Goal: Transaction & Acquisition: Purchase product/service

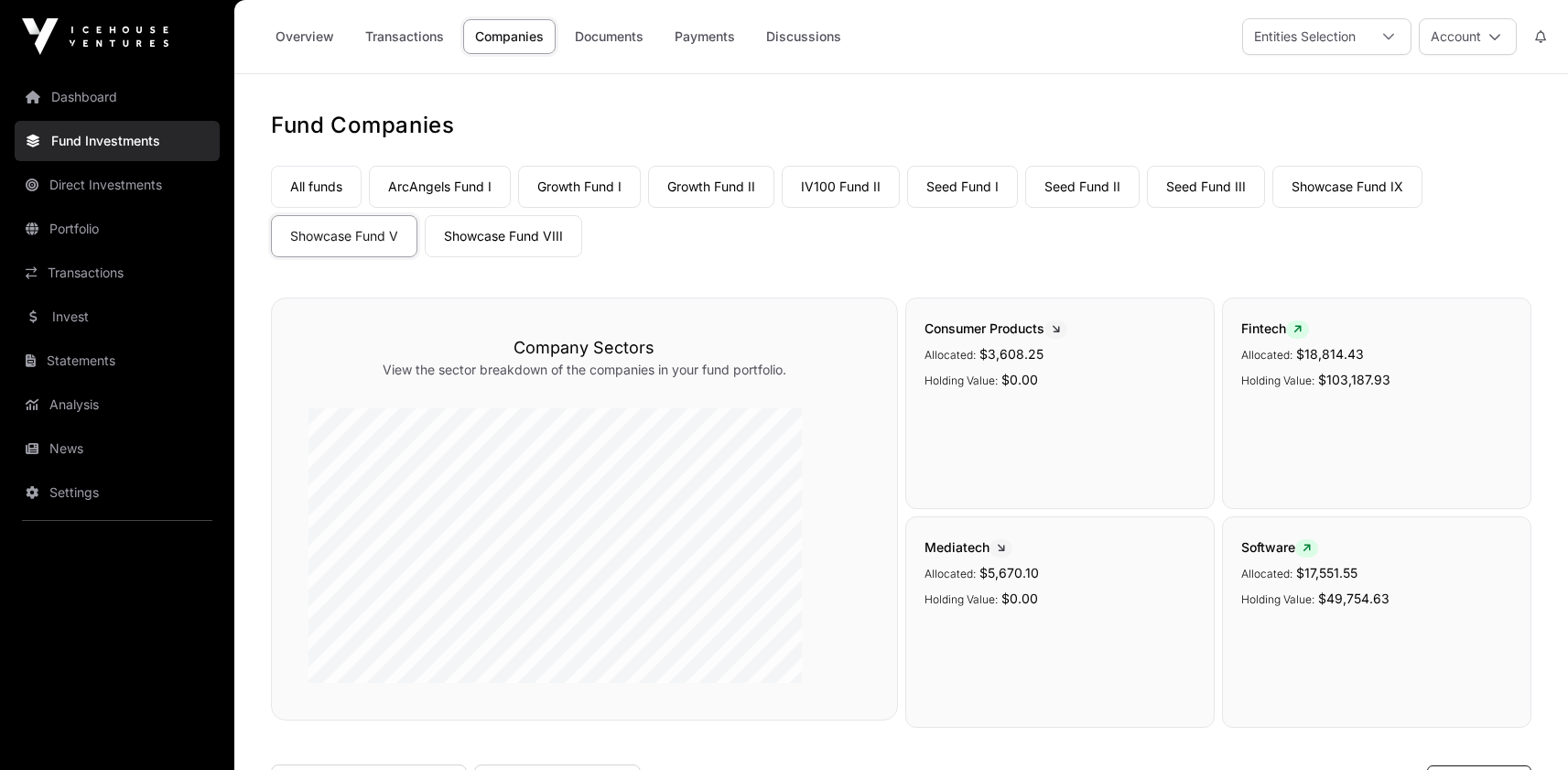
scroll to position [1118, 0]
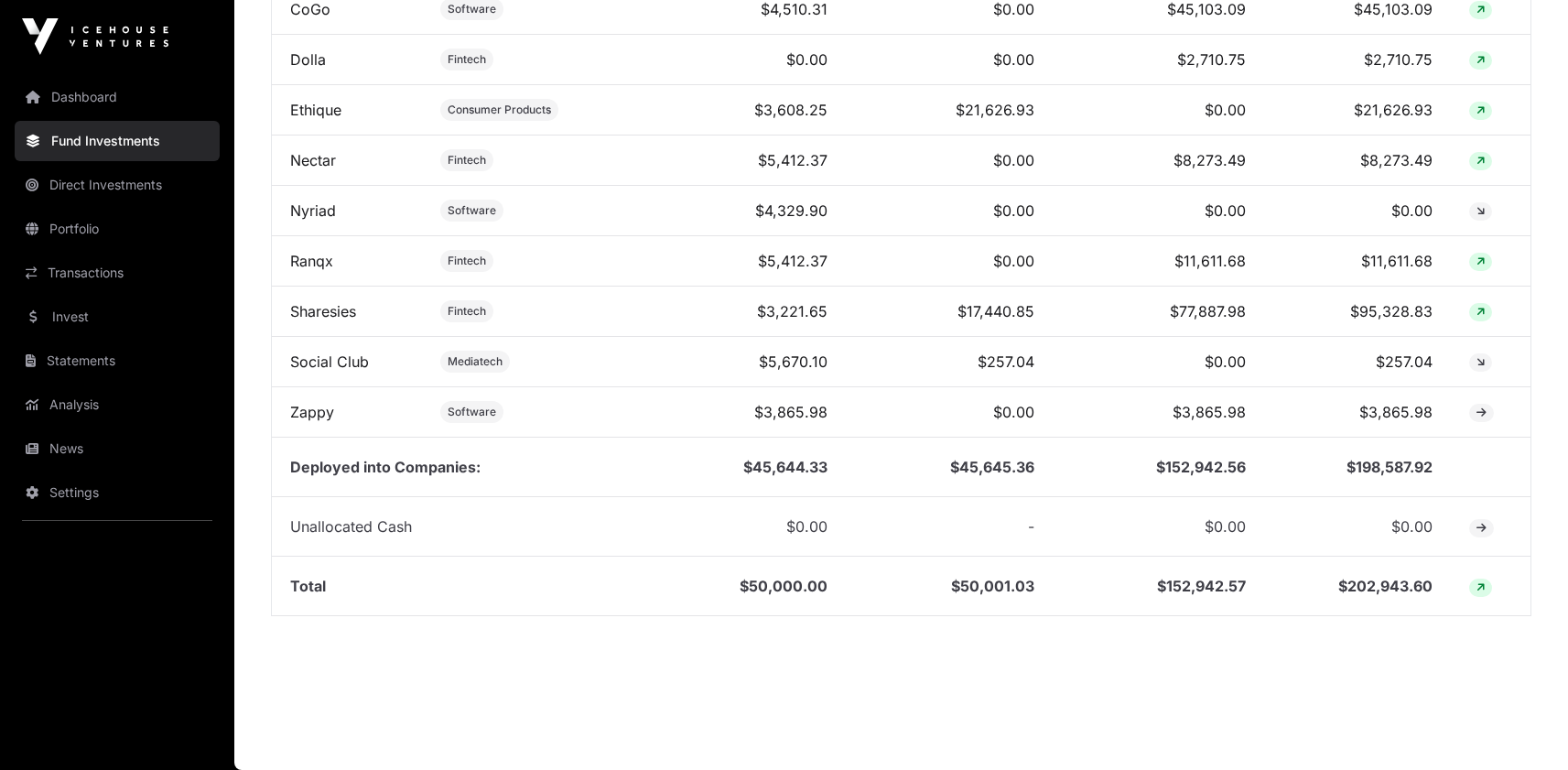
click at [95, 337] on link "Invest" at bounding box center [117, 316] width 205 height 40
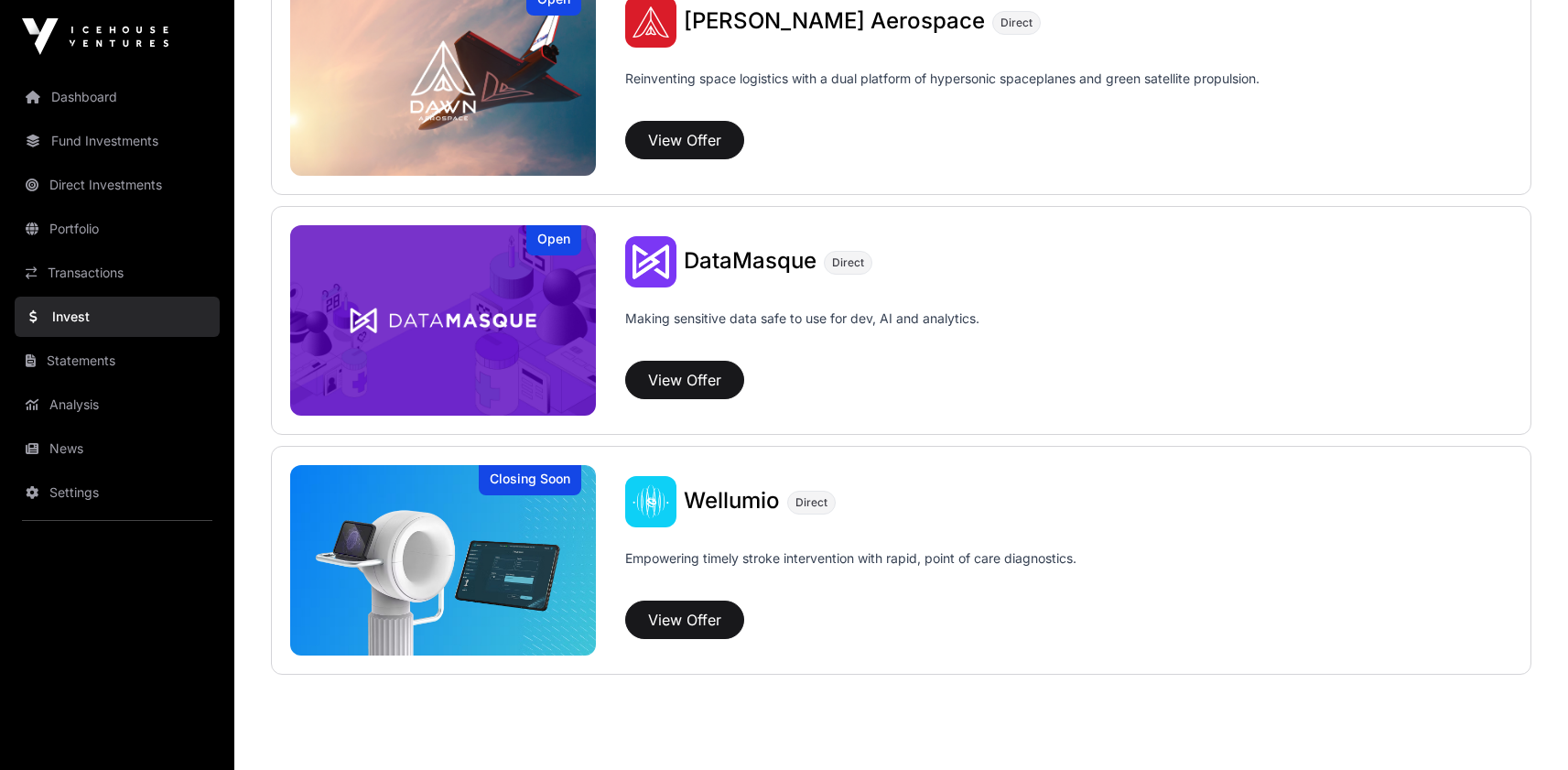
scroll to position [1951, 0]
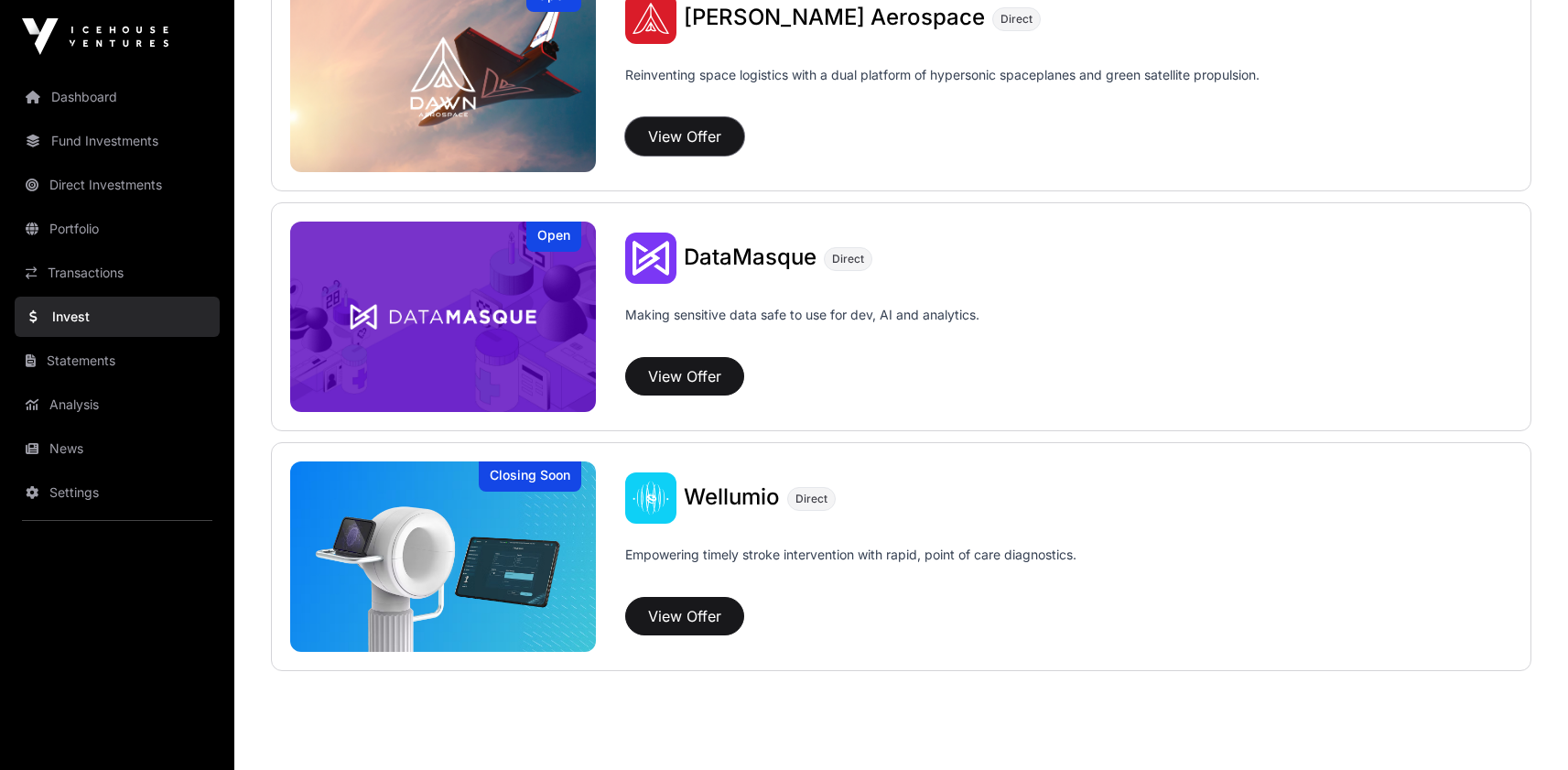
click at [744, 155] on button "View Offer" at bounding box center [684, 136] width 119 height 38
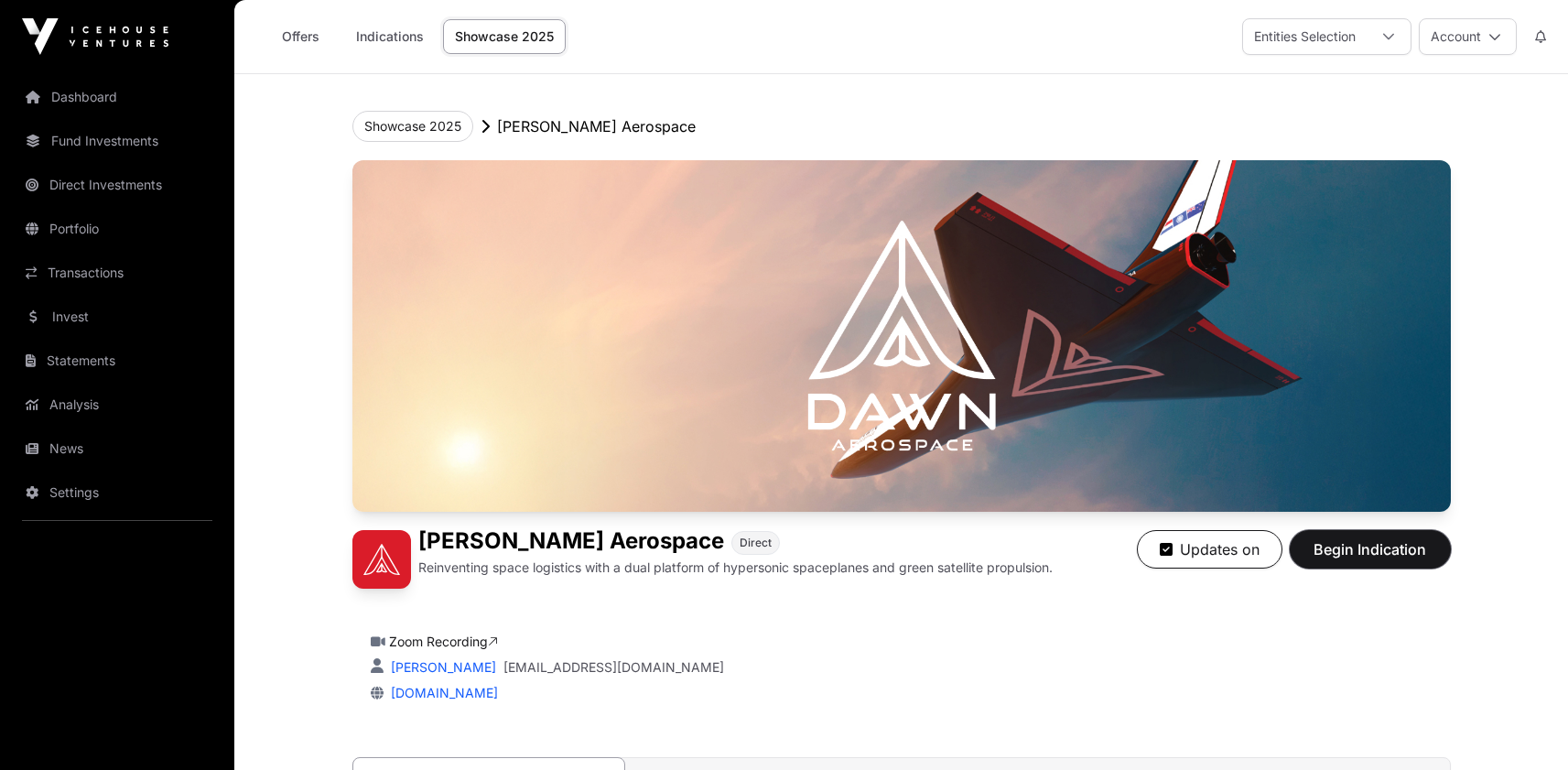
click at [1409, 560] on span "Begin Indication" at bounding box center [1370, 549] width 115 height 22
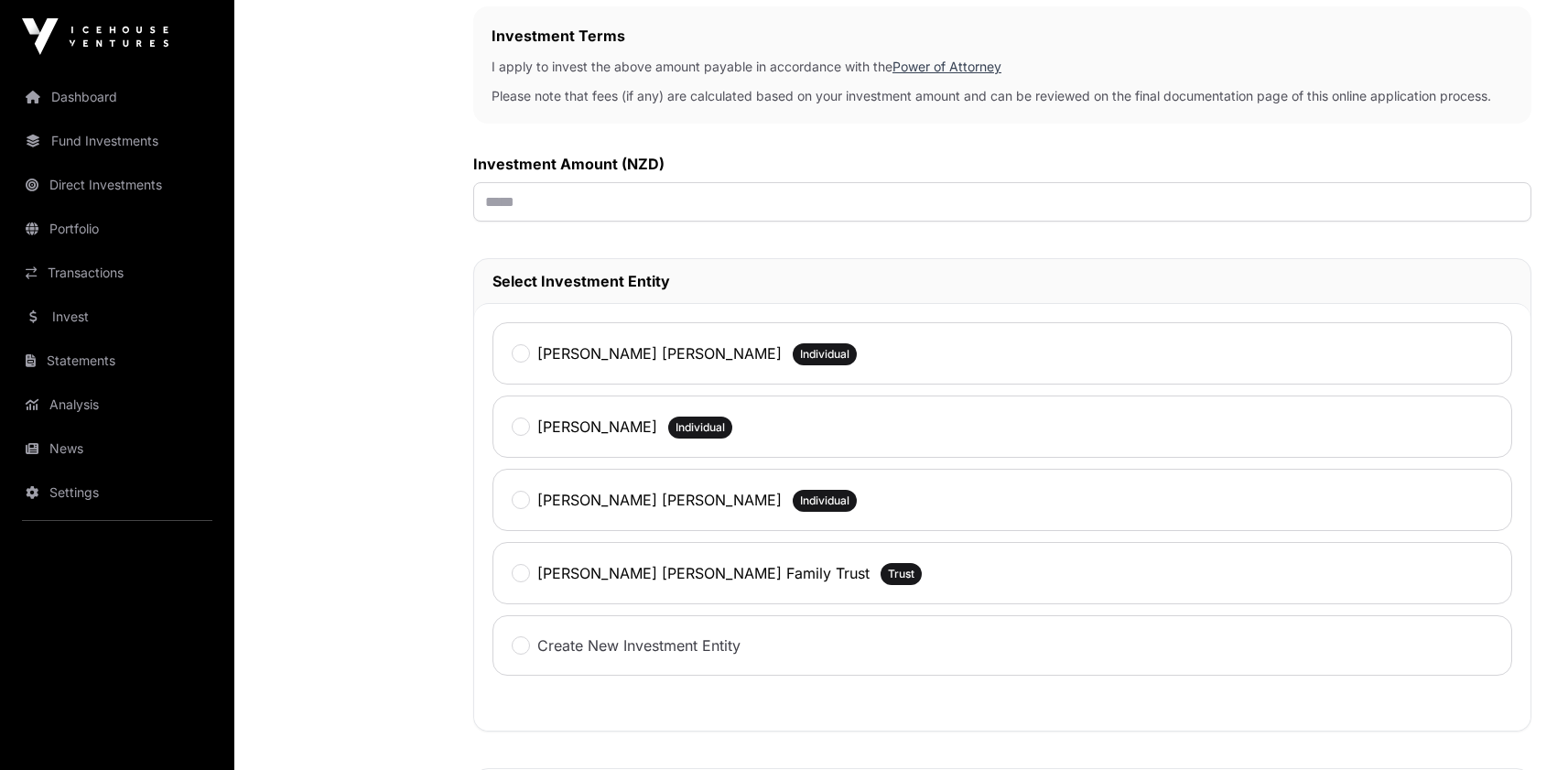
scroll to position [528, 0]
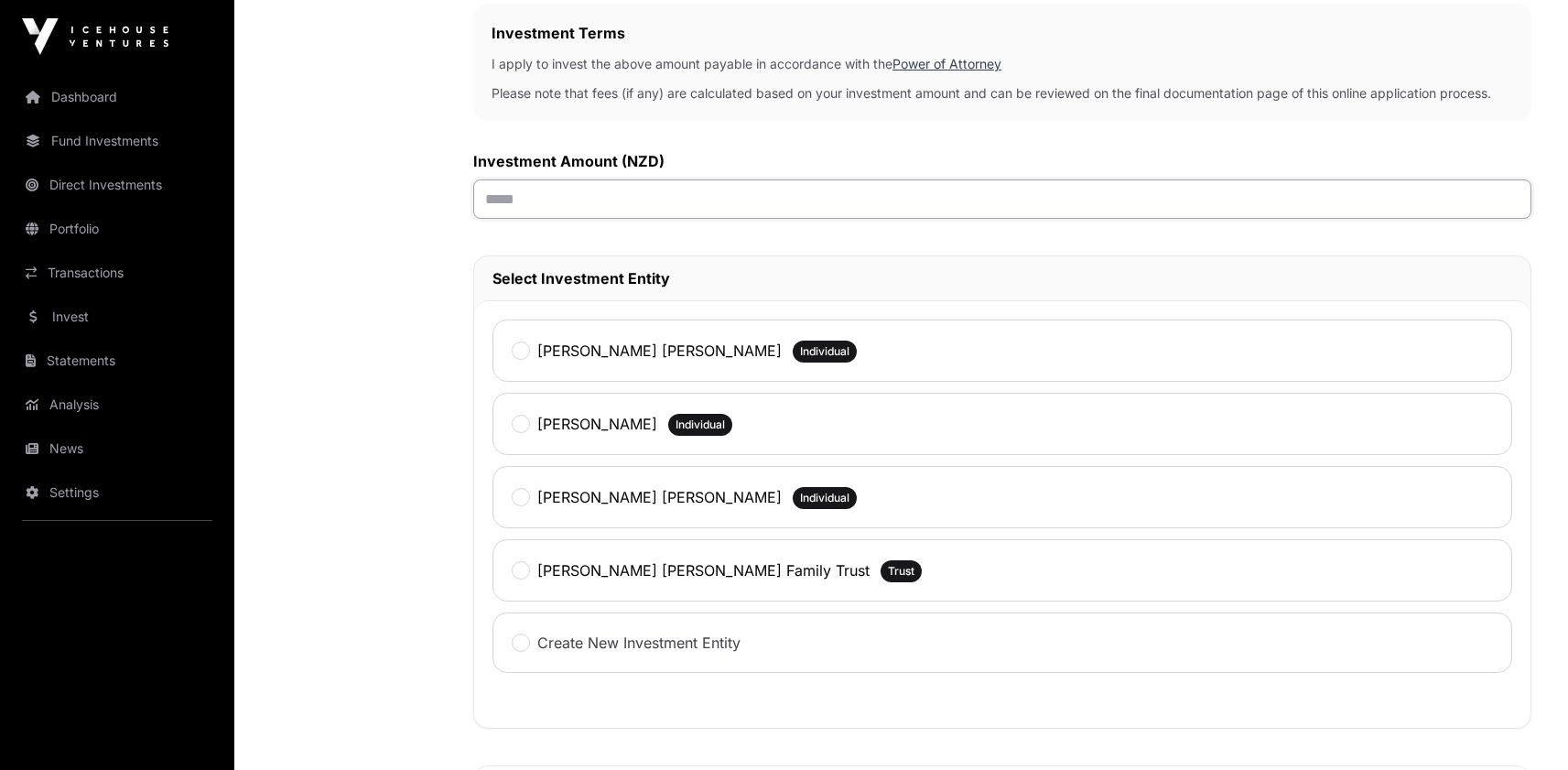
click at [713, 219] on input "text" at bounding box center [1002, 199] width 1058 height 39
type input "*******"
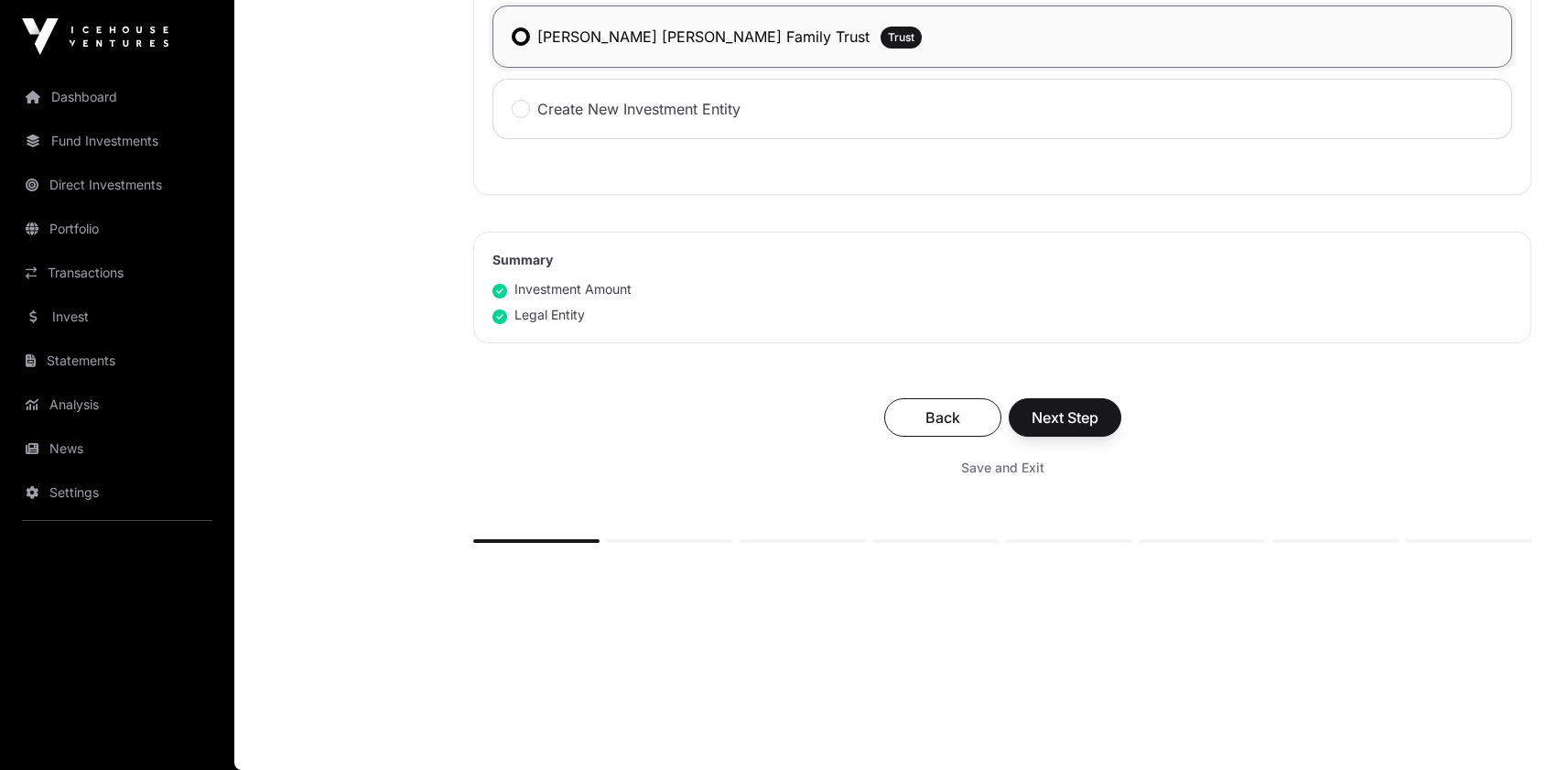
scroll to position [1572, 0]
click at [1098, 407] on span "Next Step" at bounding box center [1065, 417] width 67 height 22
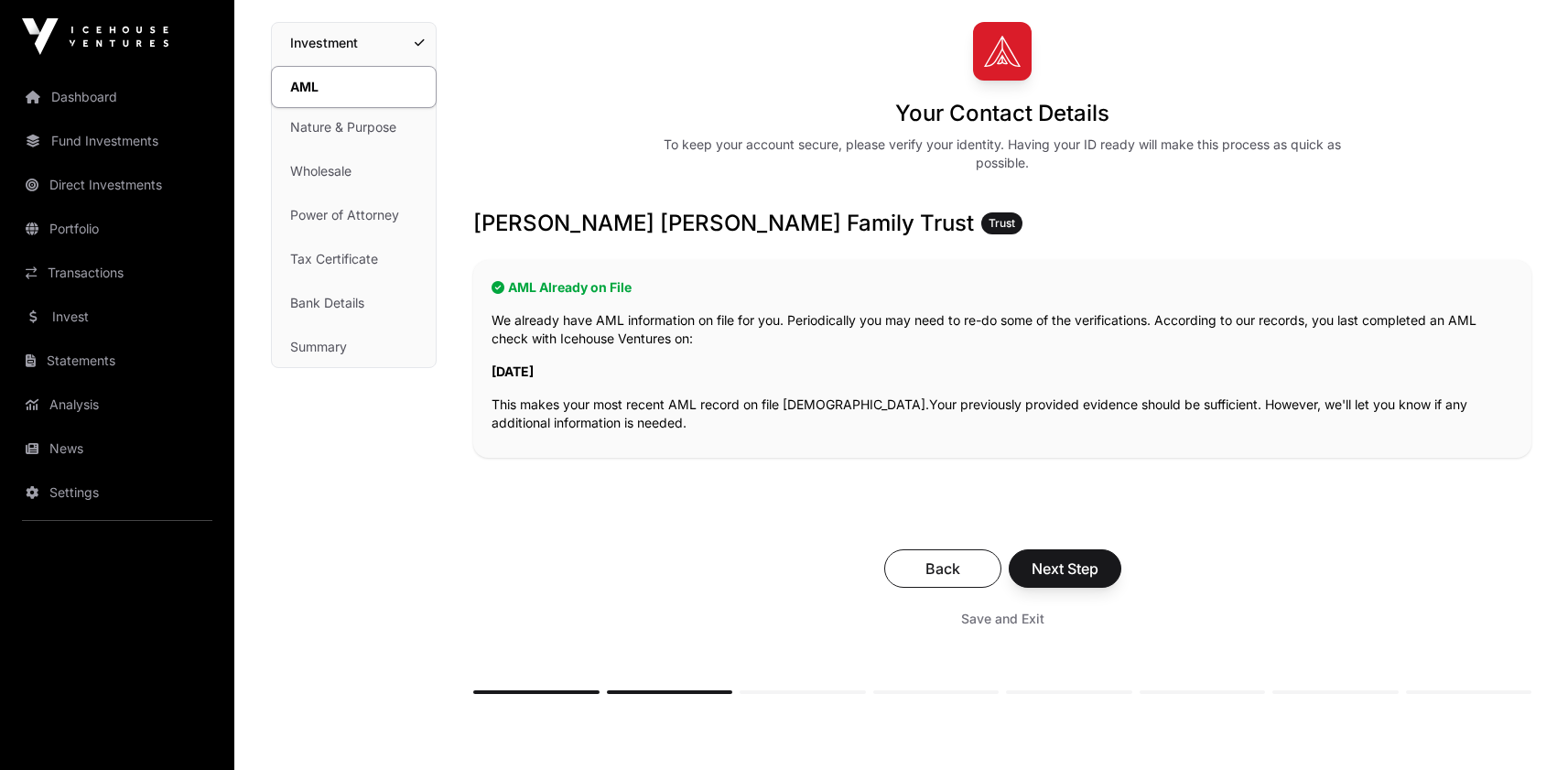
scroll to position [159, 0]
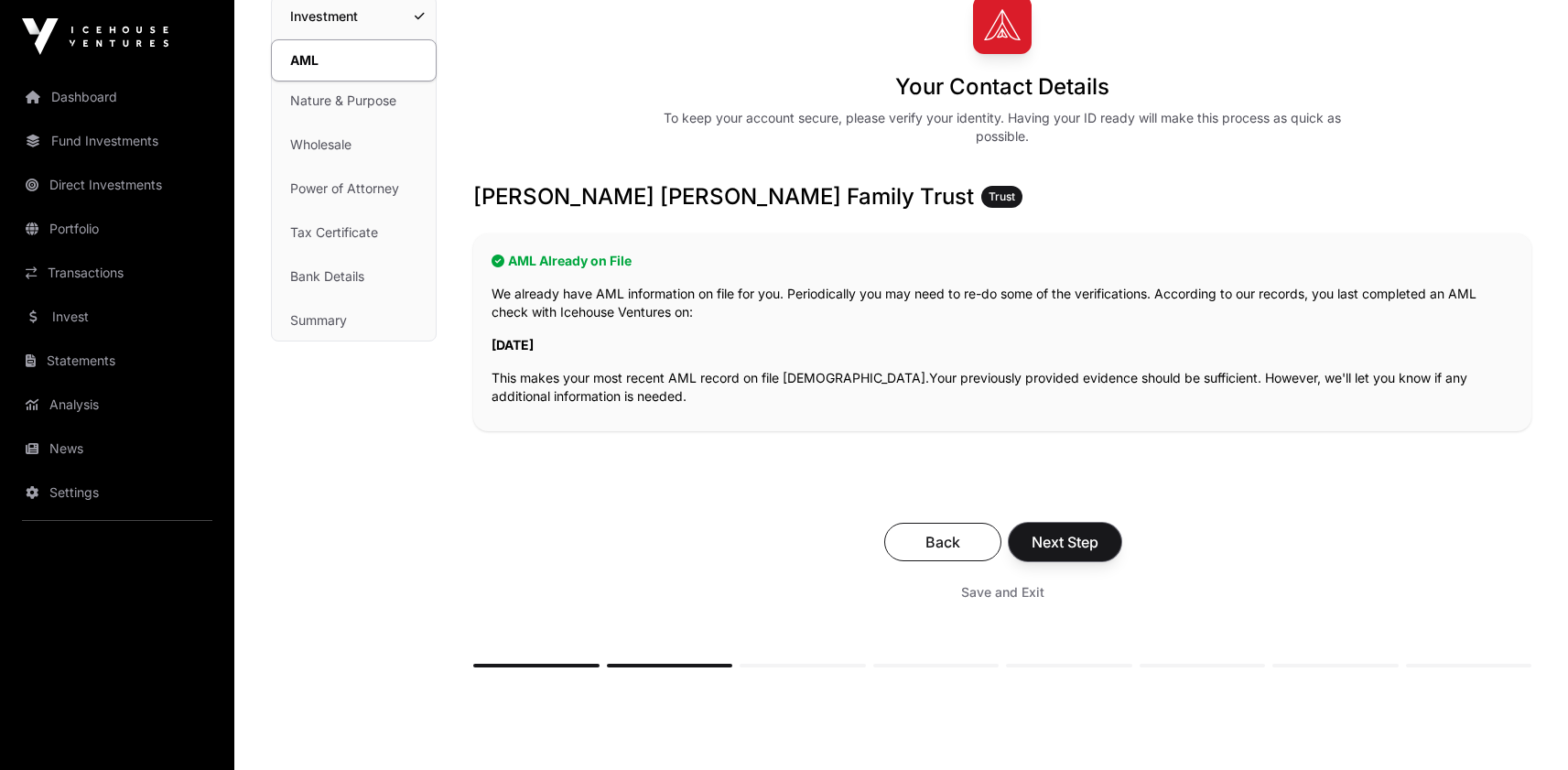
click at [1098, 553] on span "Next Step" at bounding box center [1065, 541] width 67 height 22
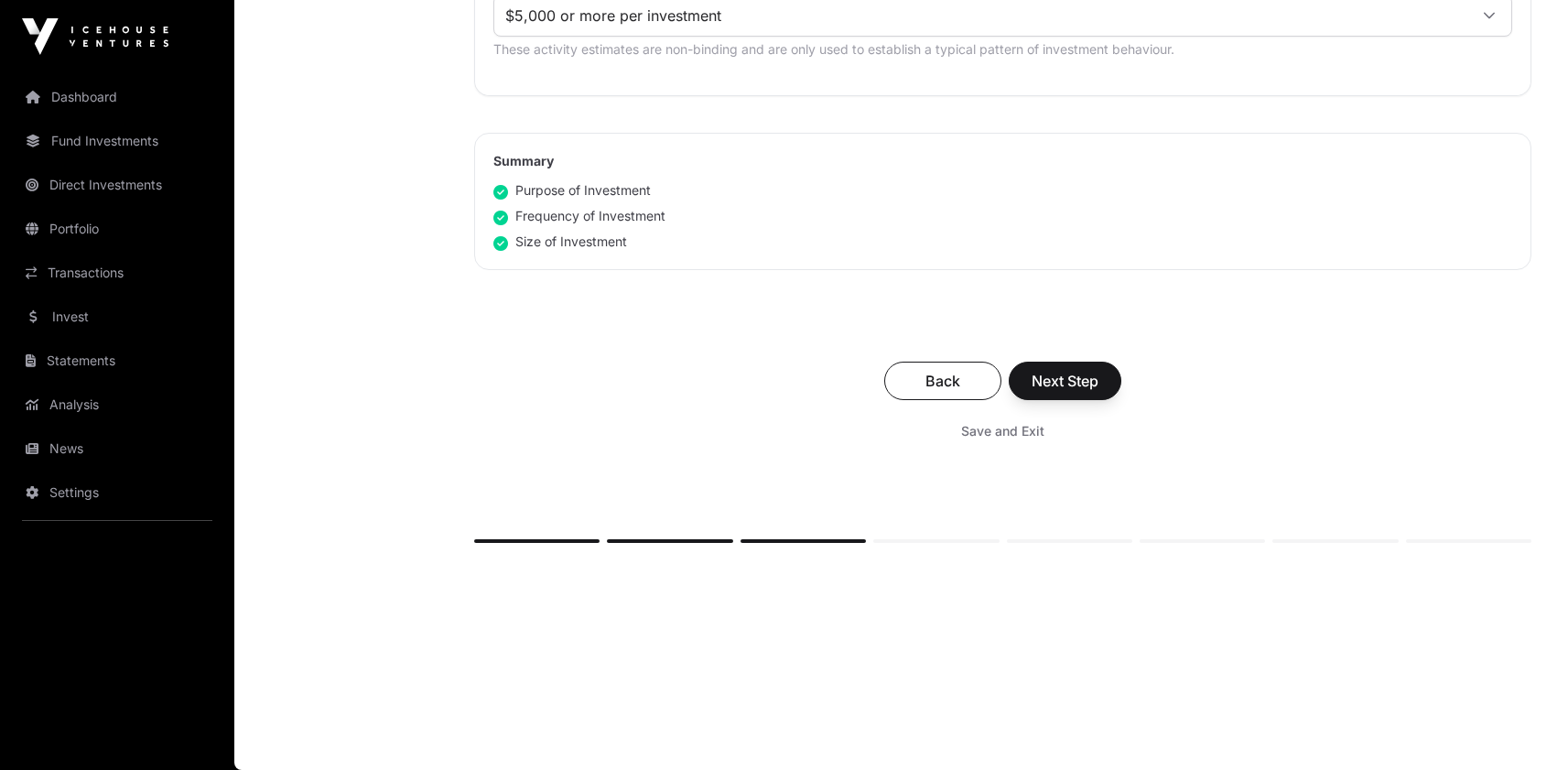
scroll to position [1203, 0]
click at [1098, 392] on span "Next Step" at bounding box center [1065, 380] width 67 height 22
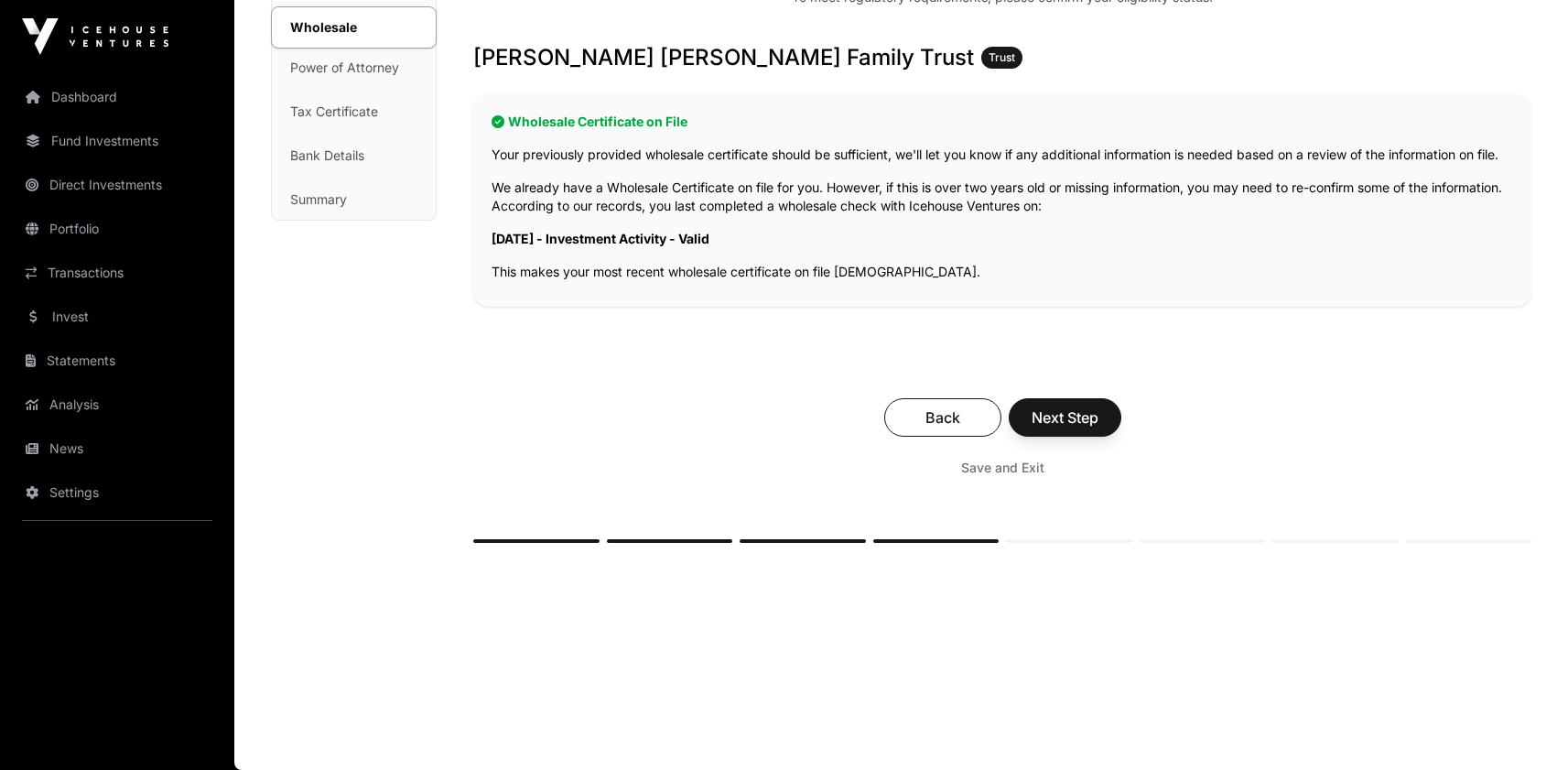
scroll to position [341, 0]
click at [1098, 428] on span "Next Step" at bounding box center [1065, 417] width 67 height 22
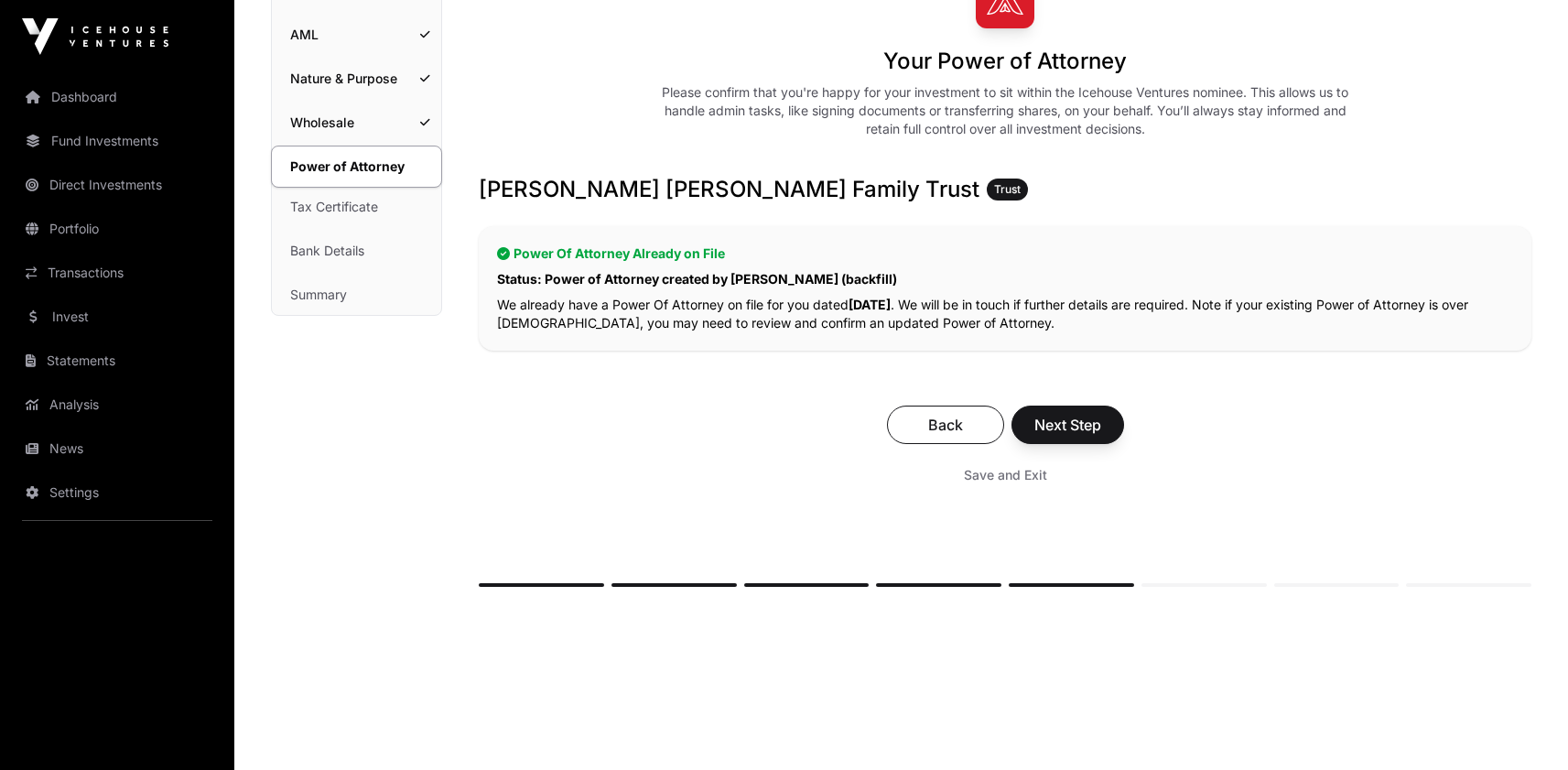
scroll to position [188, 0]
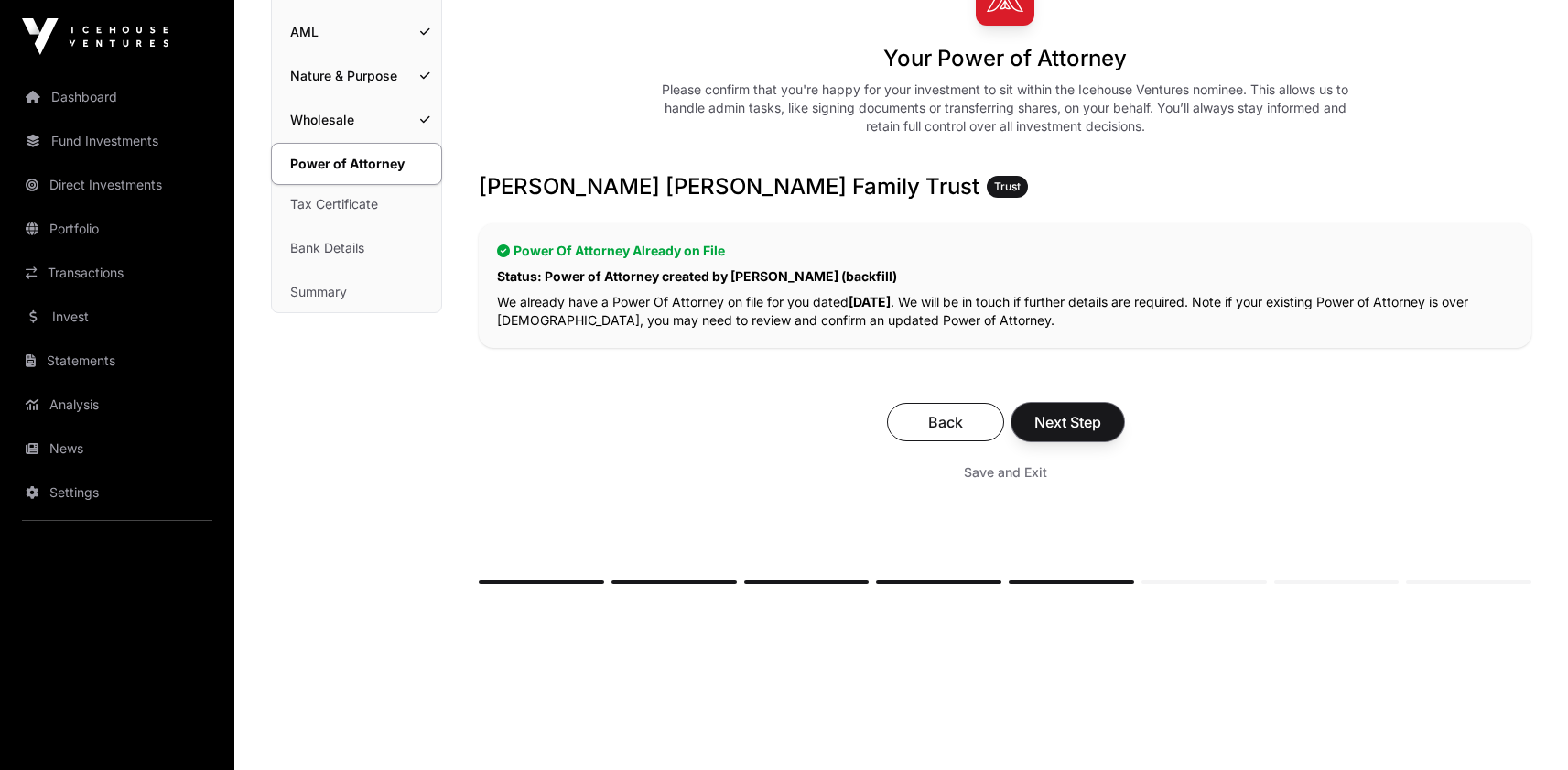
click at [1101, 433] on span "Next Step" at bounding box center [1068, 421] width 67 height 22
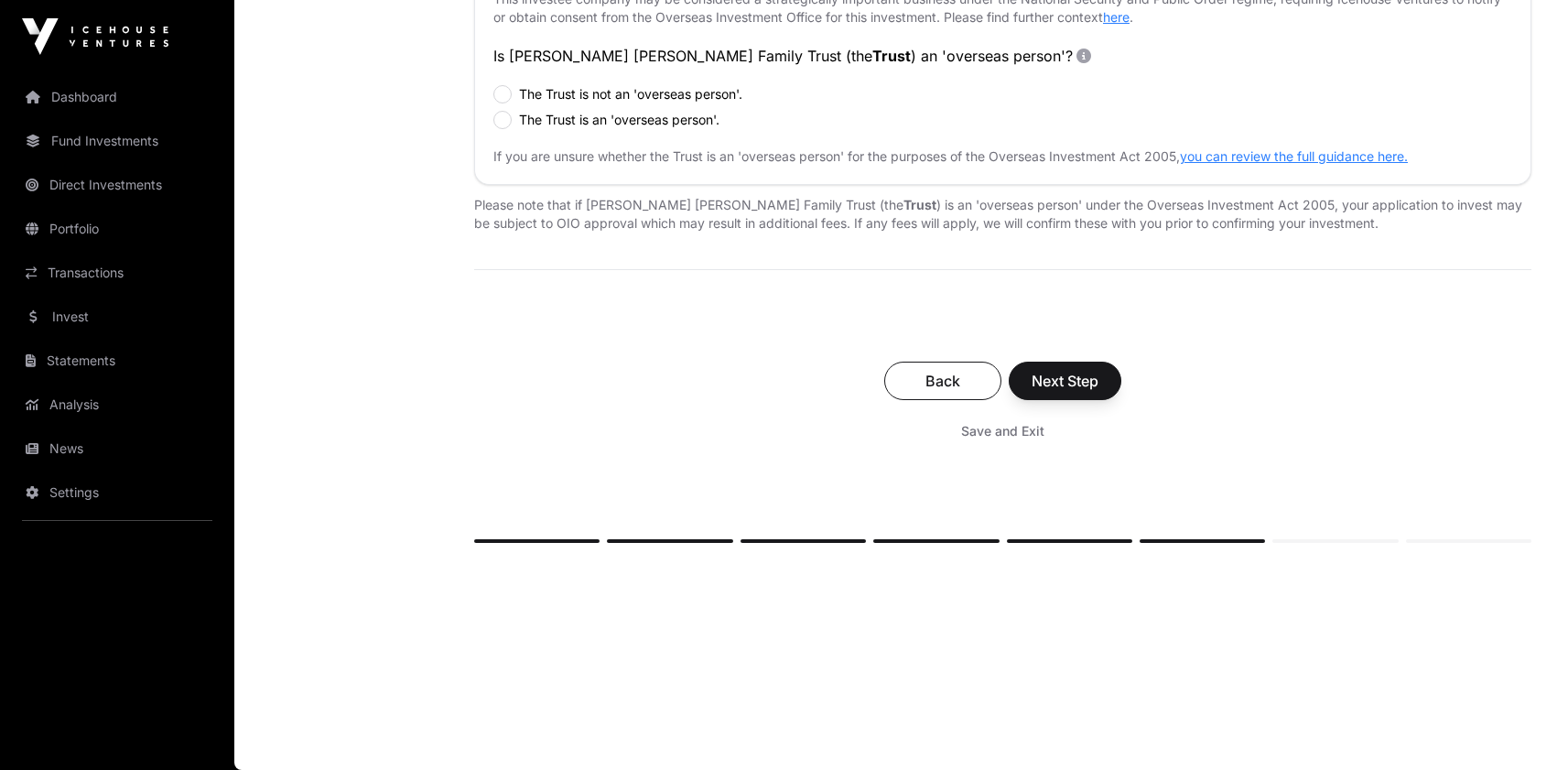
scroll to position [763, 0]
click at [1098, 392] on span "Next Step" at bounding box center [1065, 380] width 67 height 22
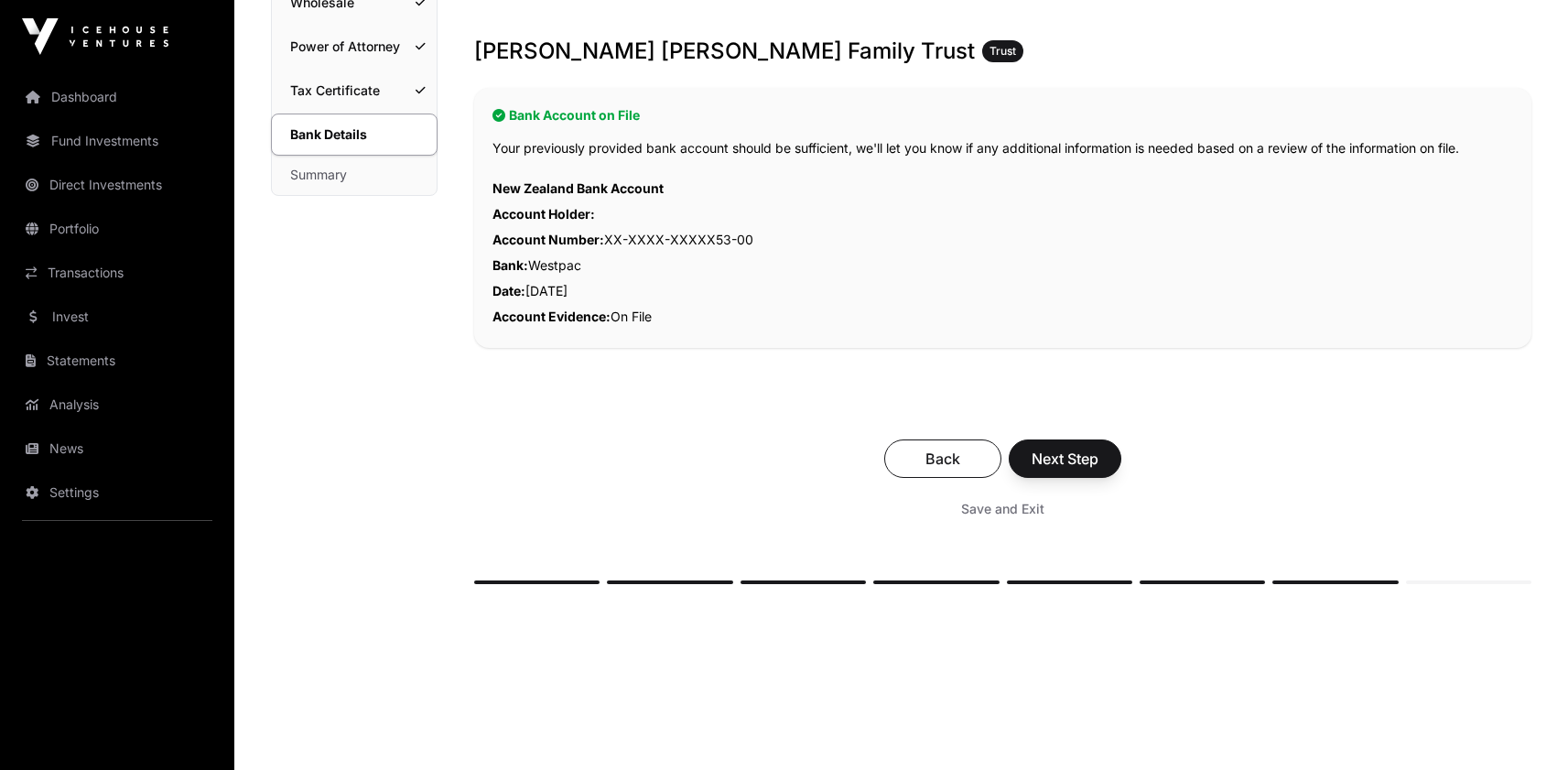
scroll to position [313, 0]
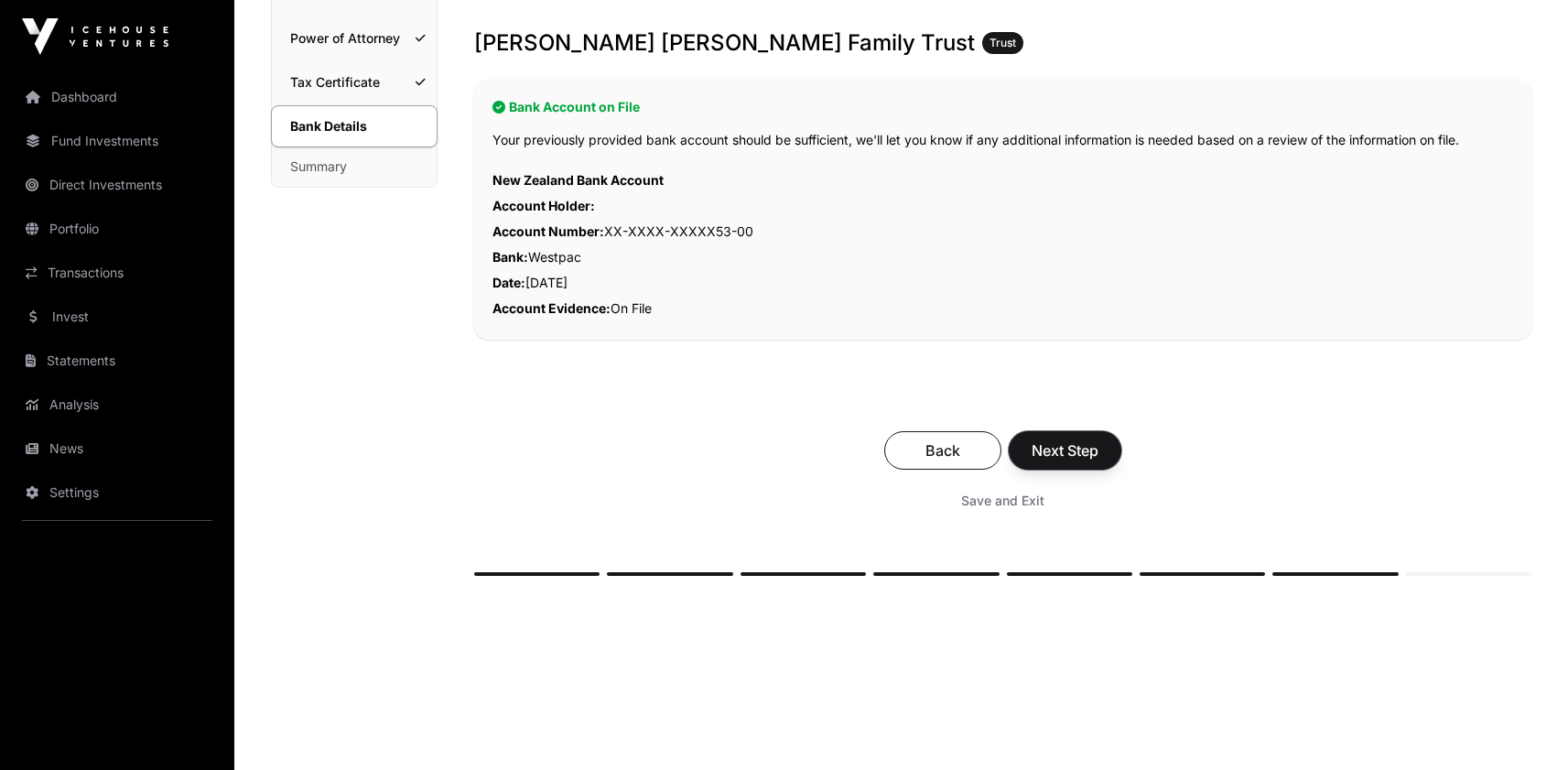
click at [1098, 462] on span "Next Step" at bounding box center [1065, 450] width 67 height 22
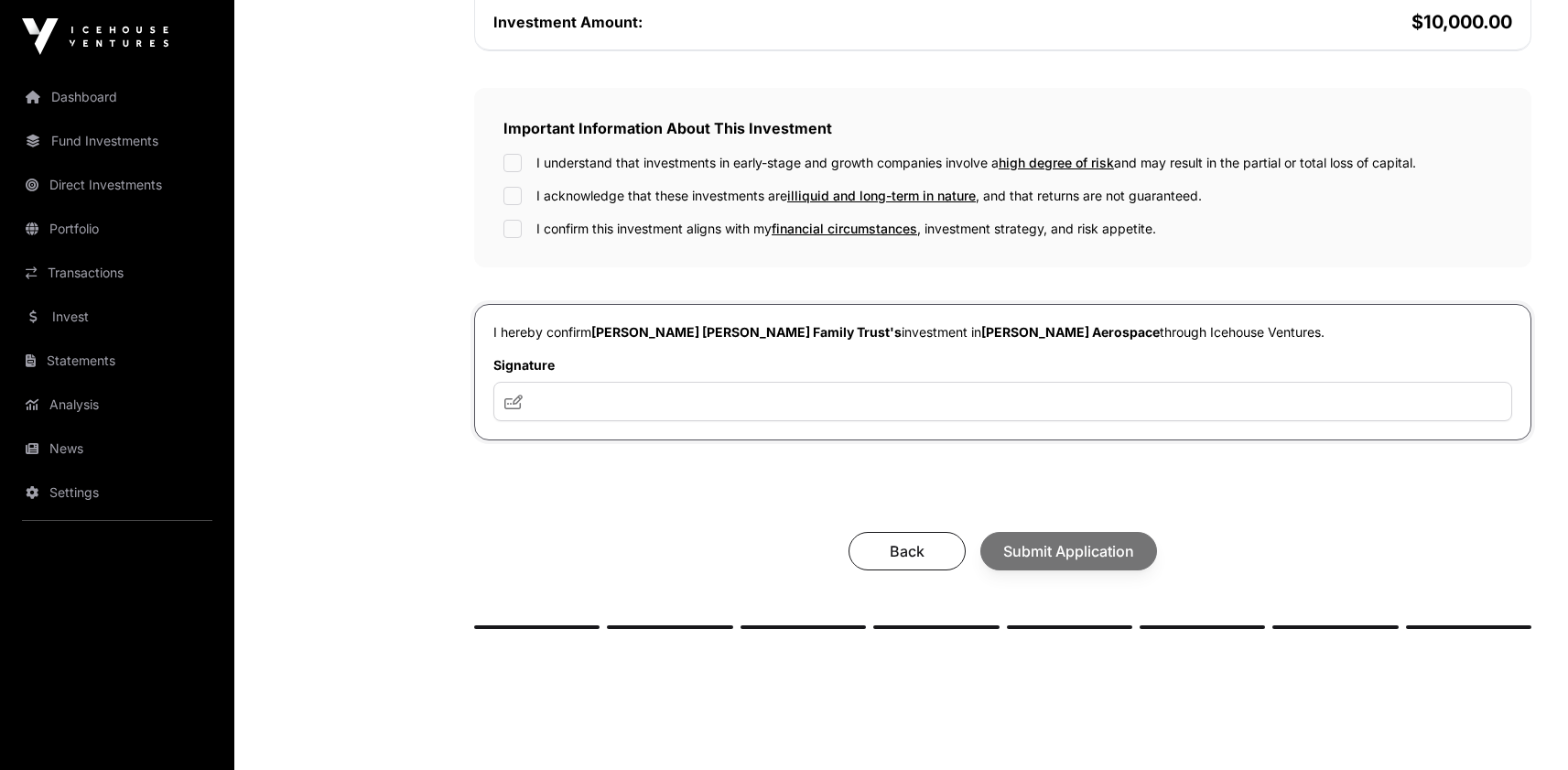
scroll to position [516, 0]
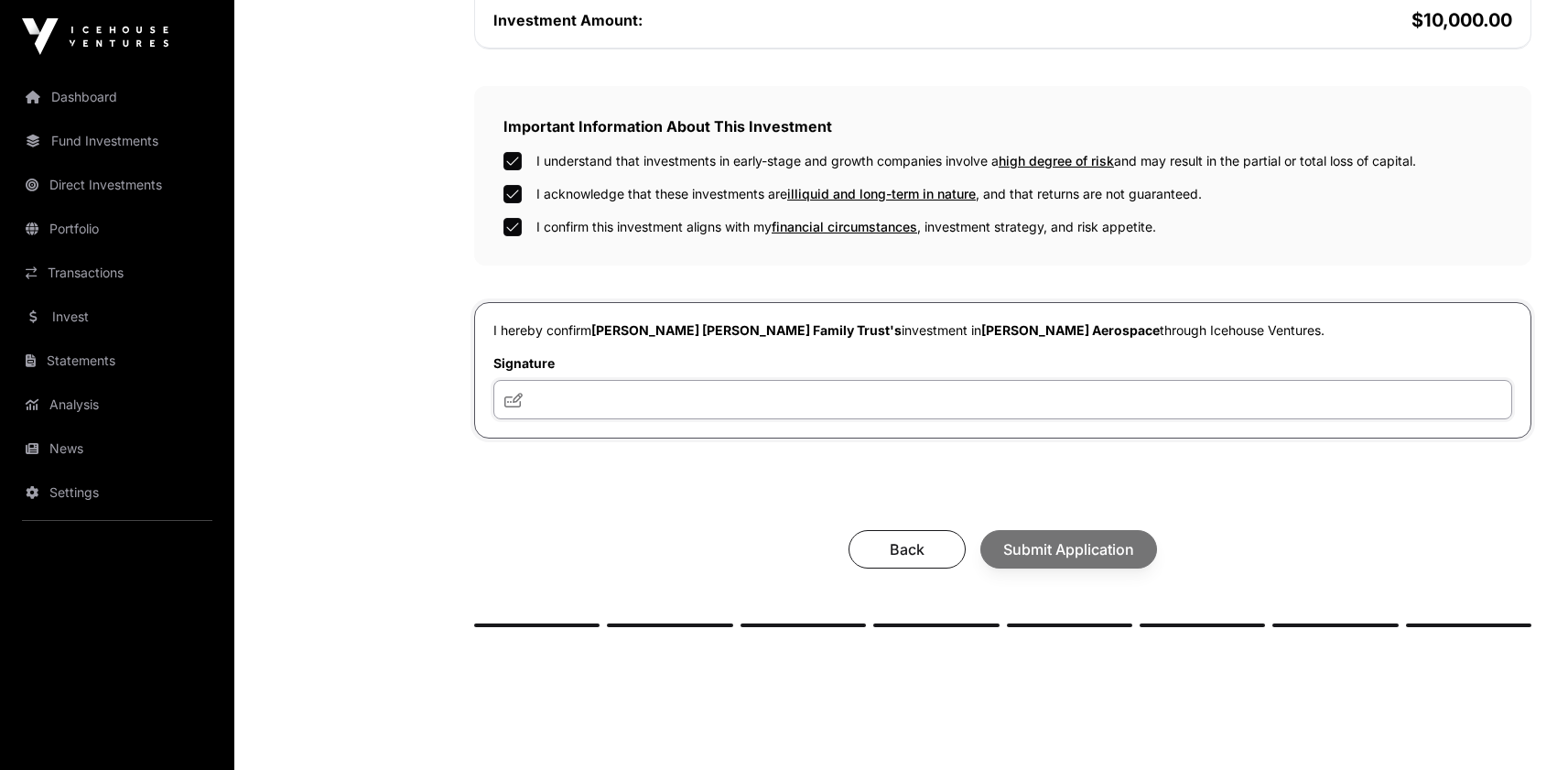
click at [766, 419] on input "text" at bounding box center [1002, 400] width 1019 height 39
type input "***"
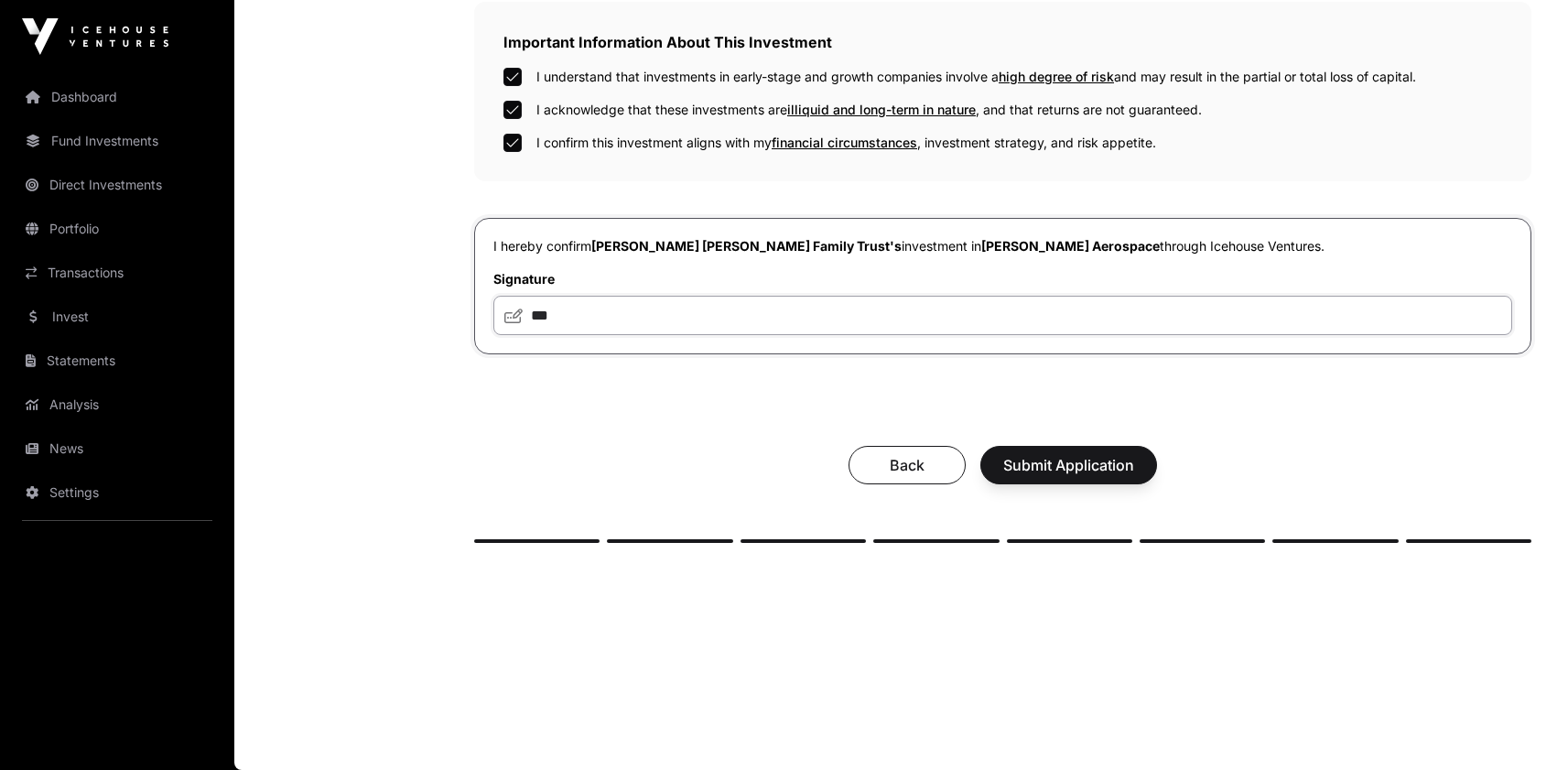
scroll to position [877, 0]
click at [1115, 475] on span "Submit Application" at bounding box center [1068, 465] width 131 height 22
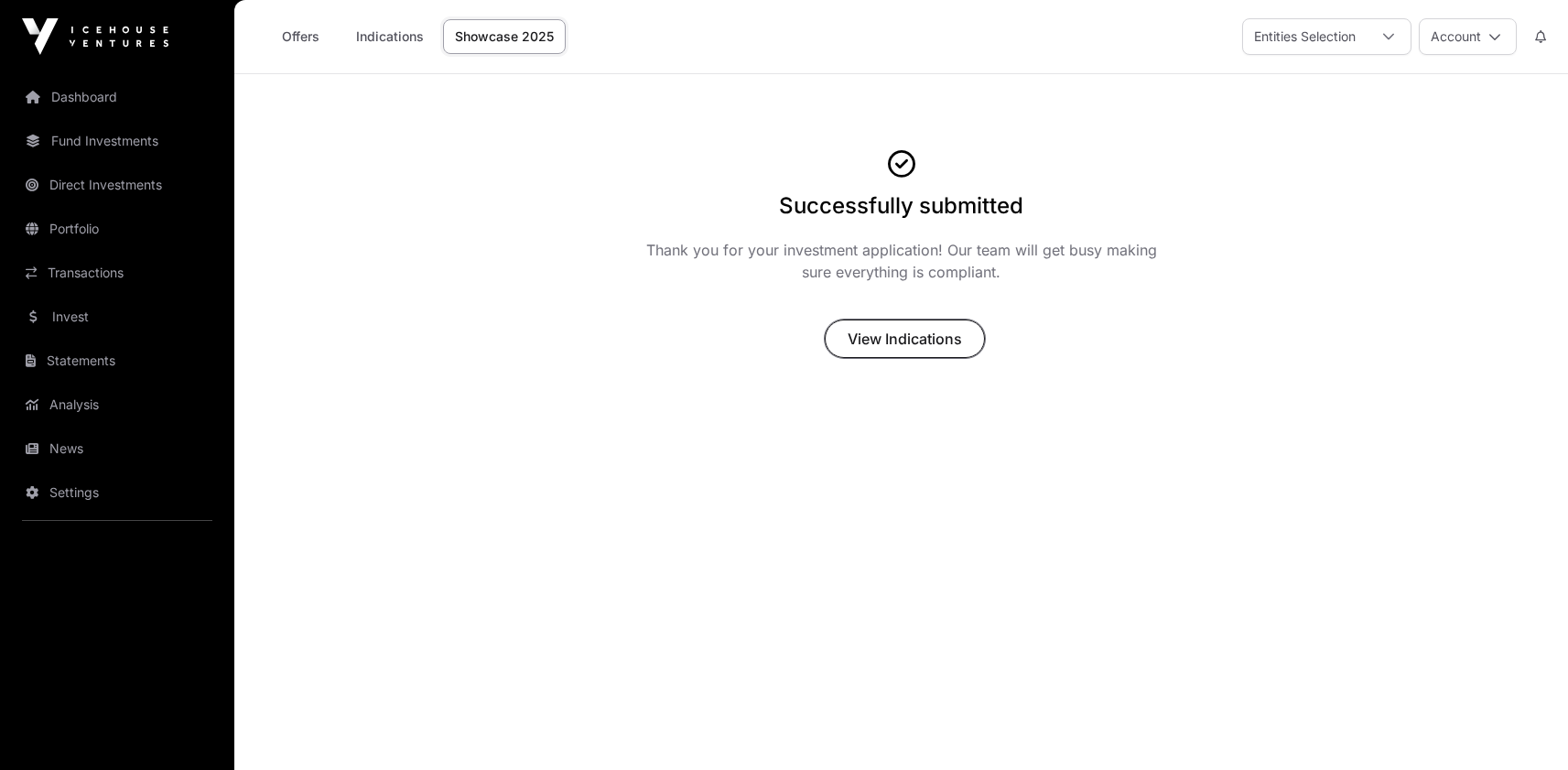
click at [924, 350] on span "View Indications" at bounding box center [905, 339] width 114 height 22
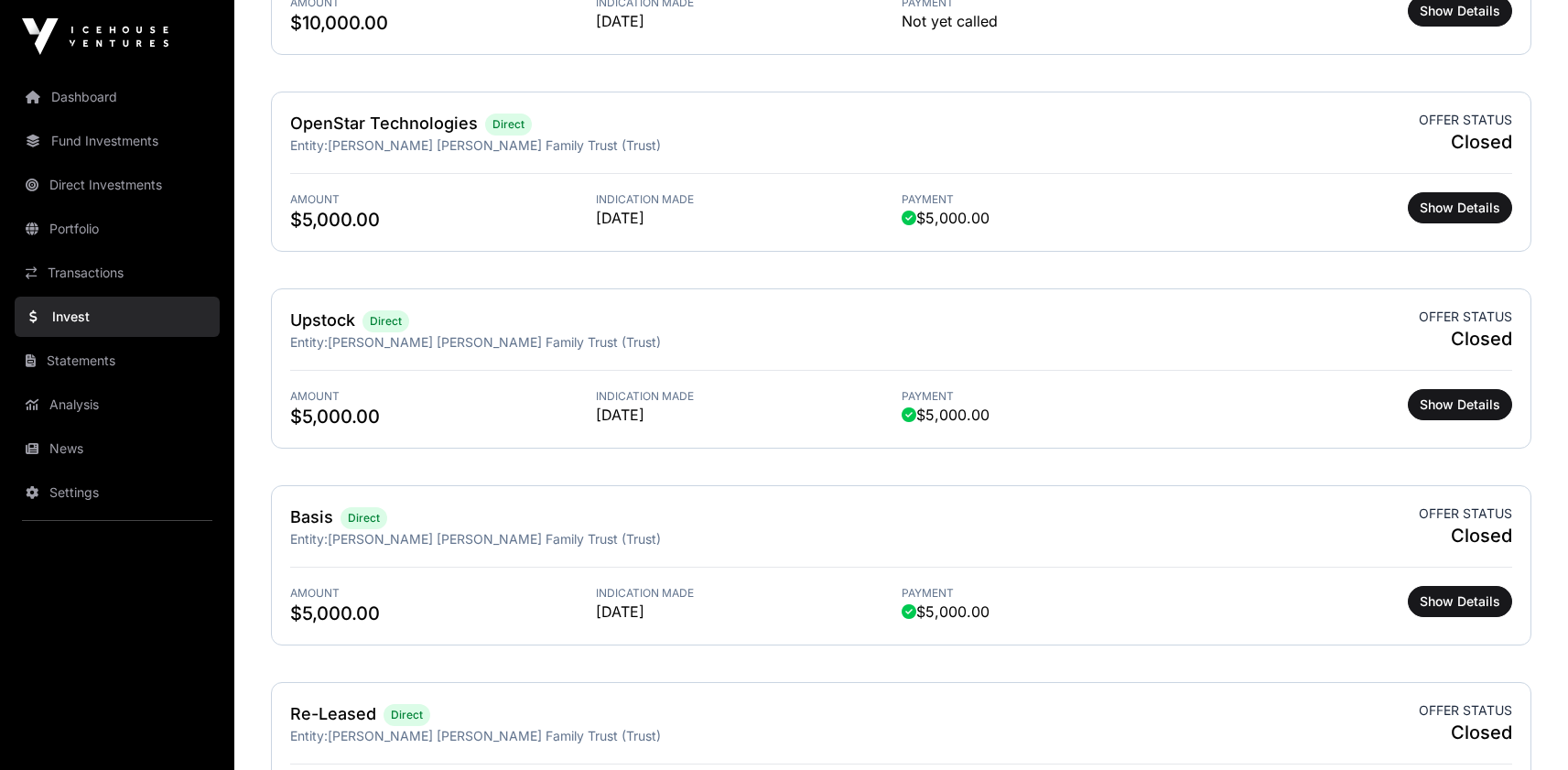
scroll to position [2386, 0]
click at [1422, 19] on span "Show Details" at bounding box center [1460, 9] width 81 height 19
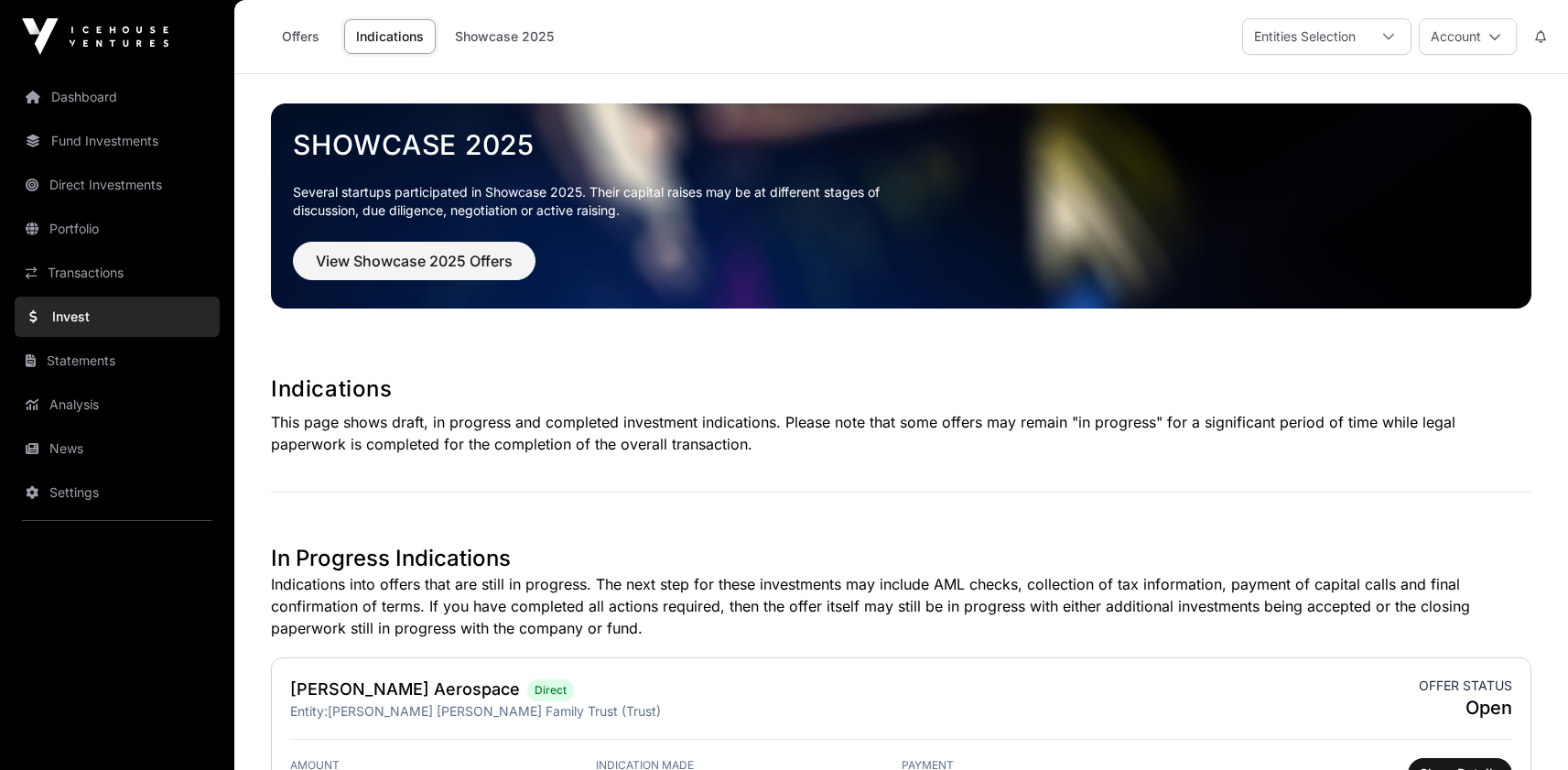
click at [337, 48] on link "Offers" at bounding box center [300, 36] width 74 height 34
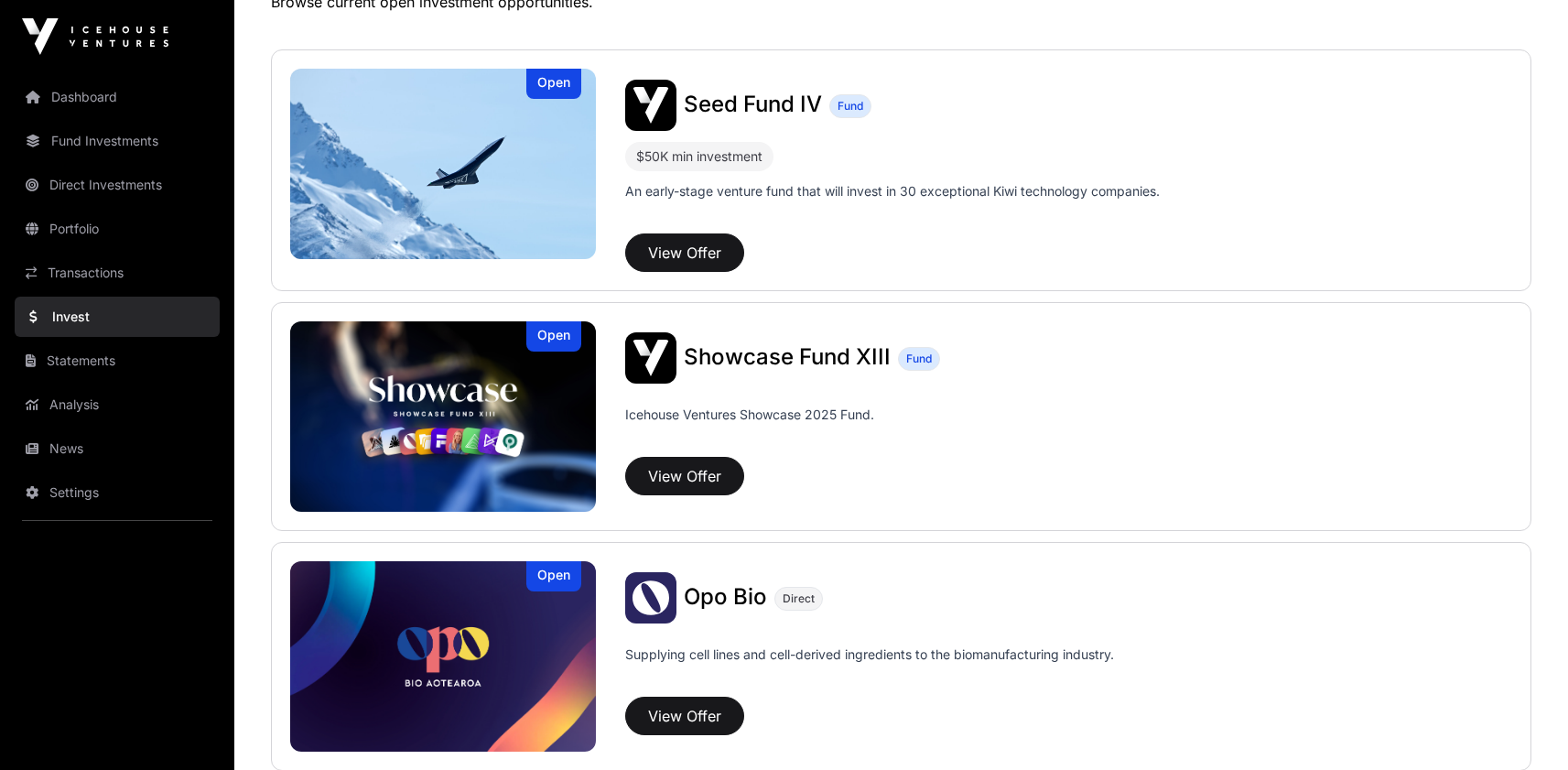
scroll to position [416, 0]
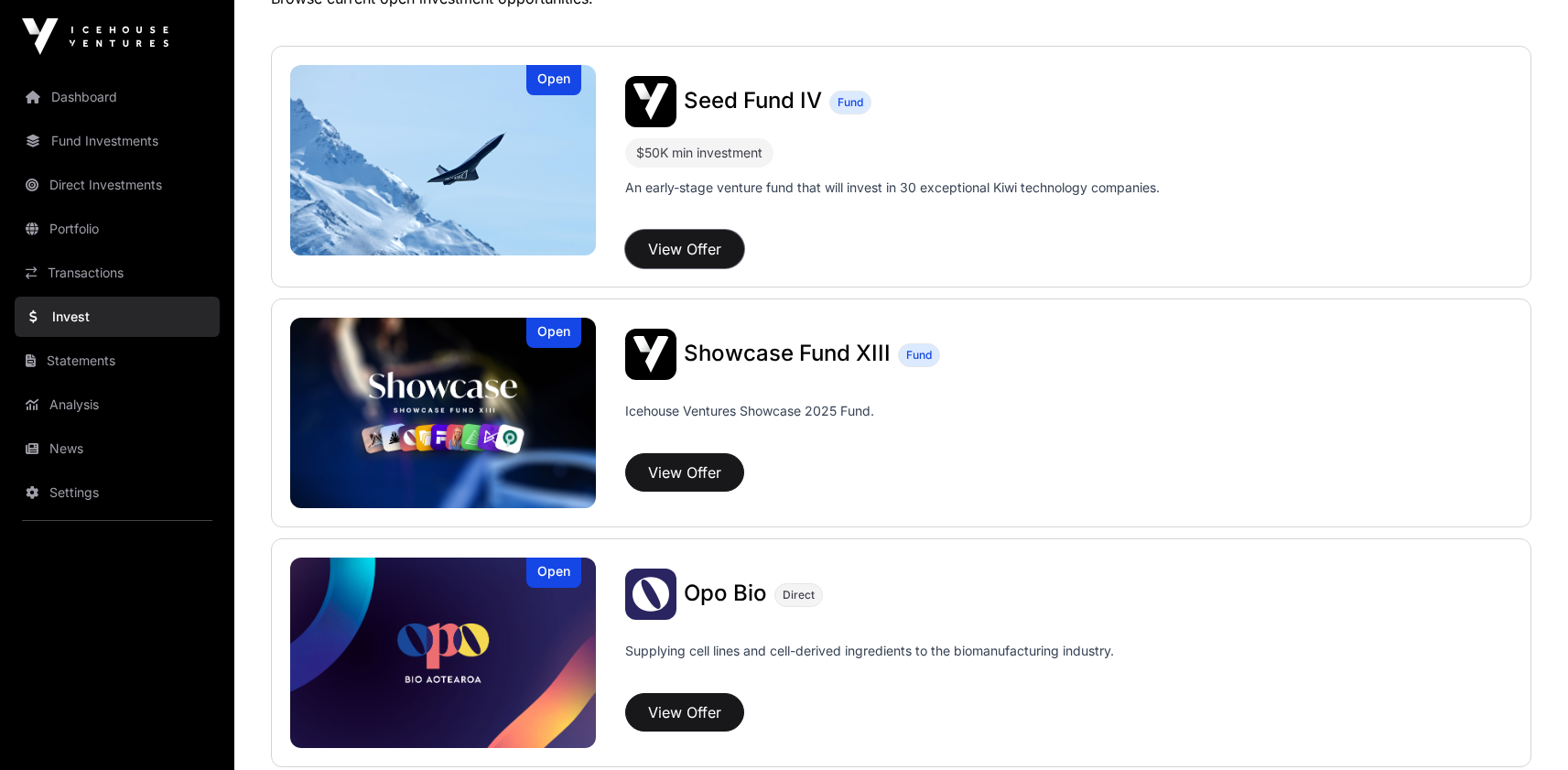
click at [744, 268] on button "View Offer" at bounding box center [684, 248] width 119 height 38
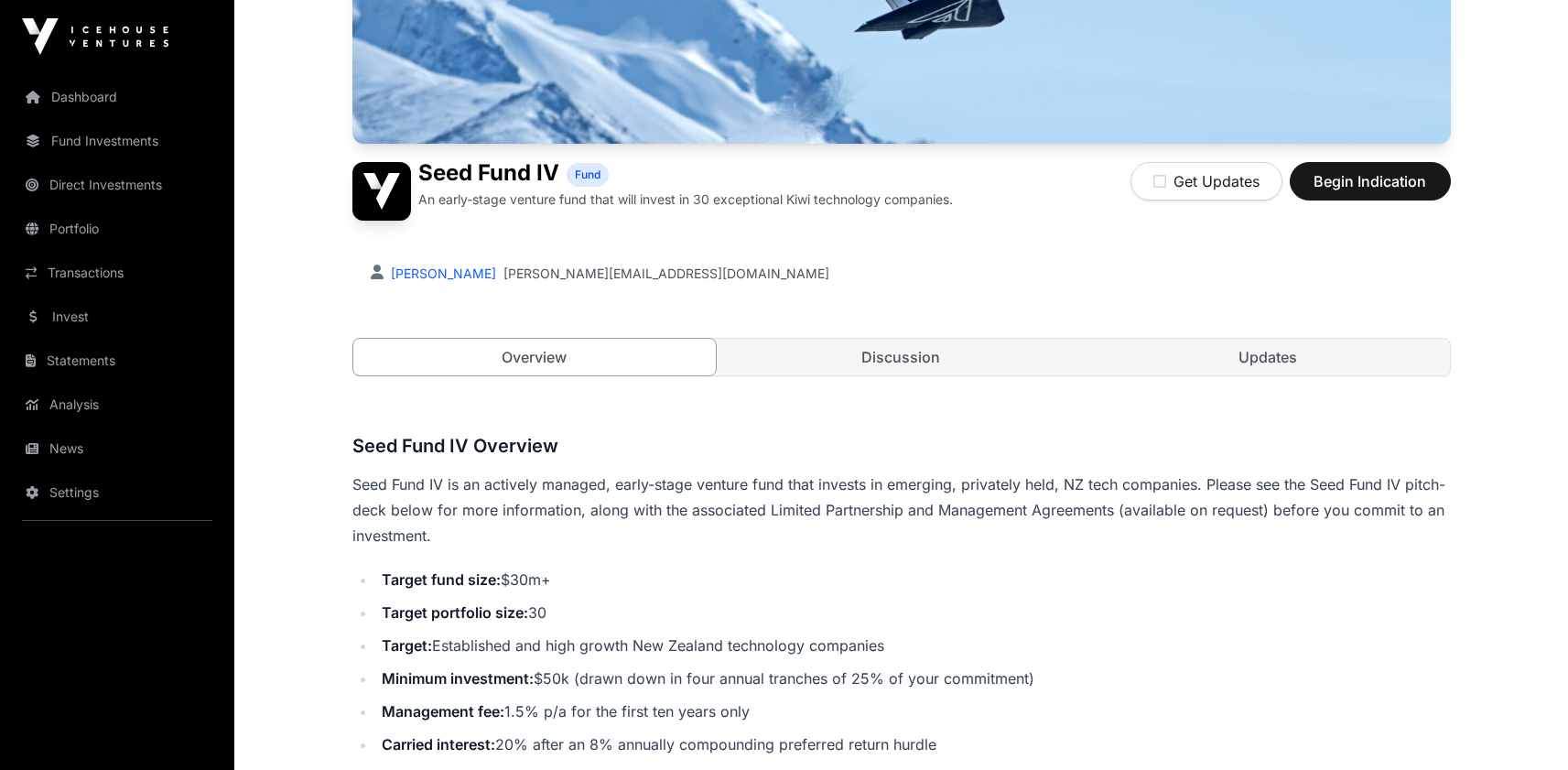
scroll to position [368, 0]
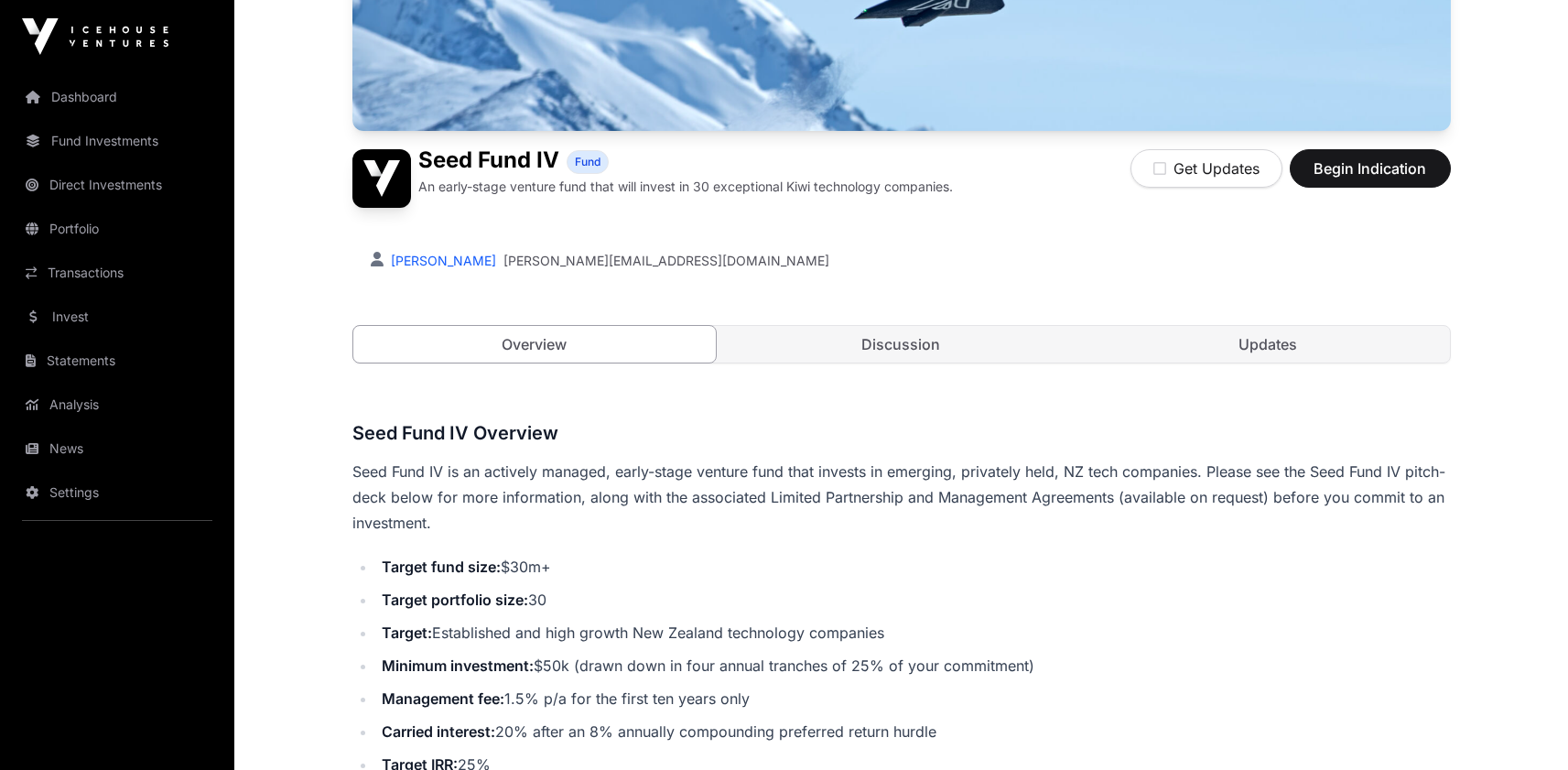
click at [946, 362] on link "Discussion" at bounding box center [901, 344] width 364 height 36
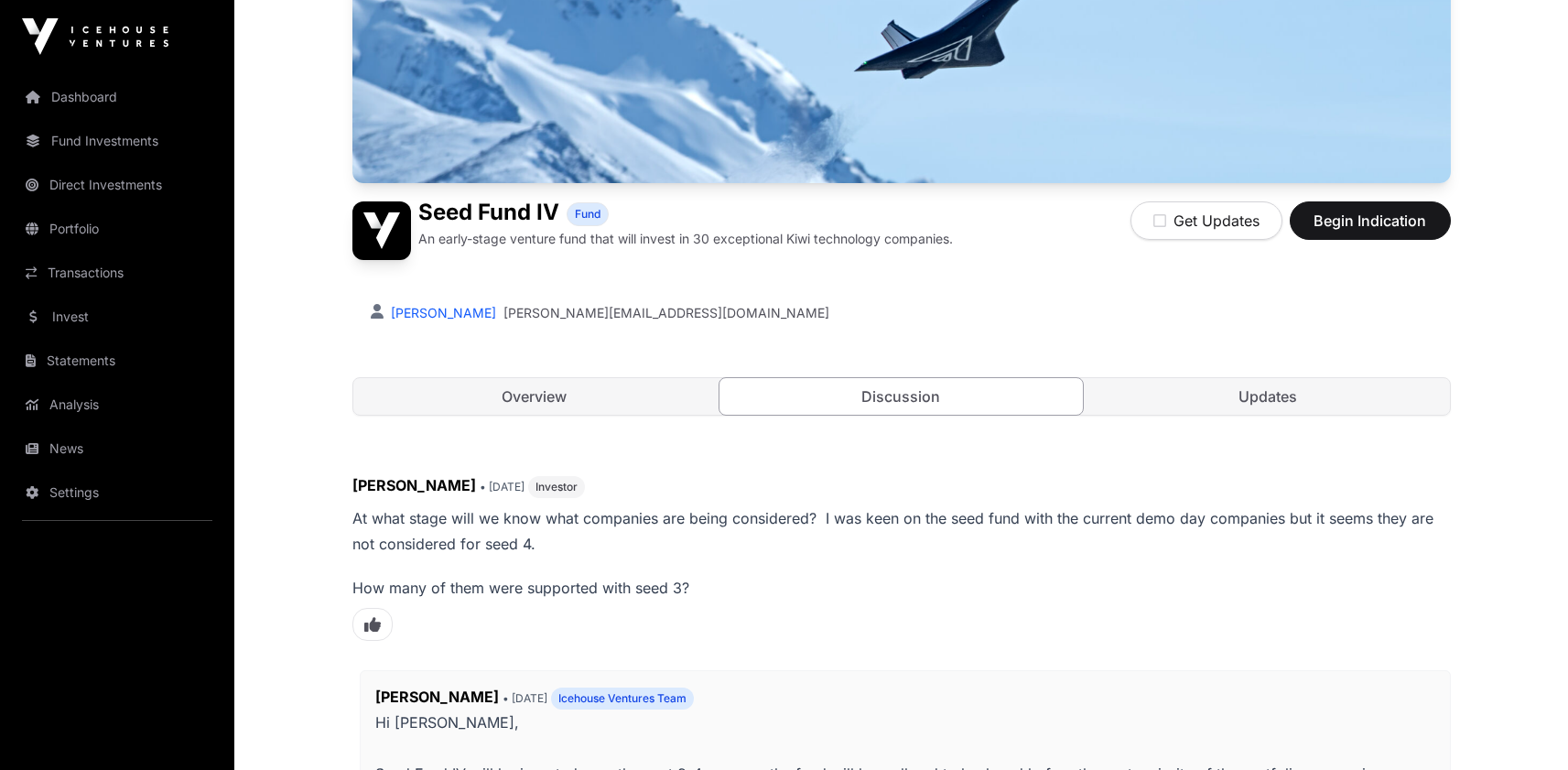
scroll to position [317, 0]
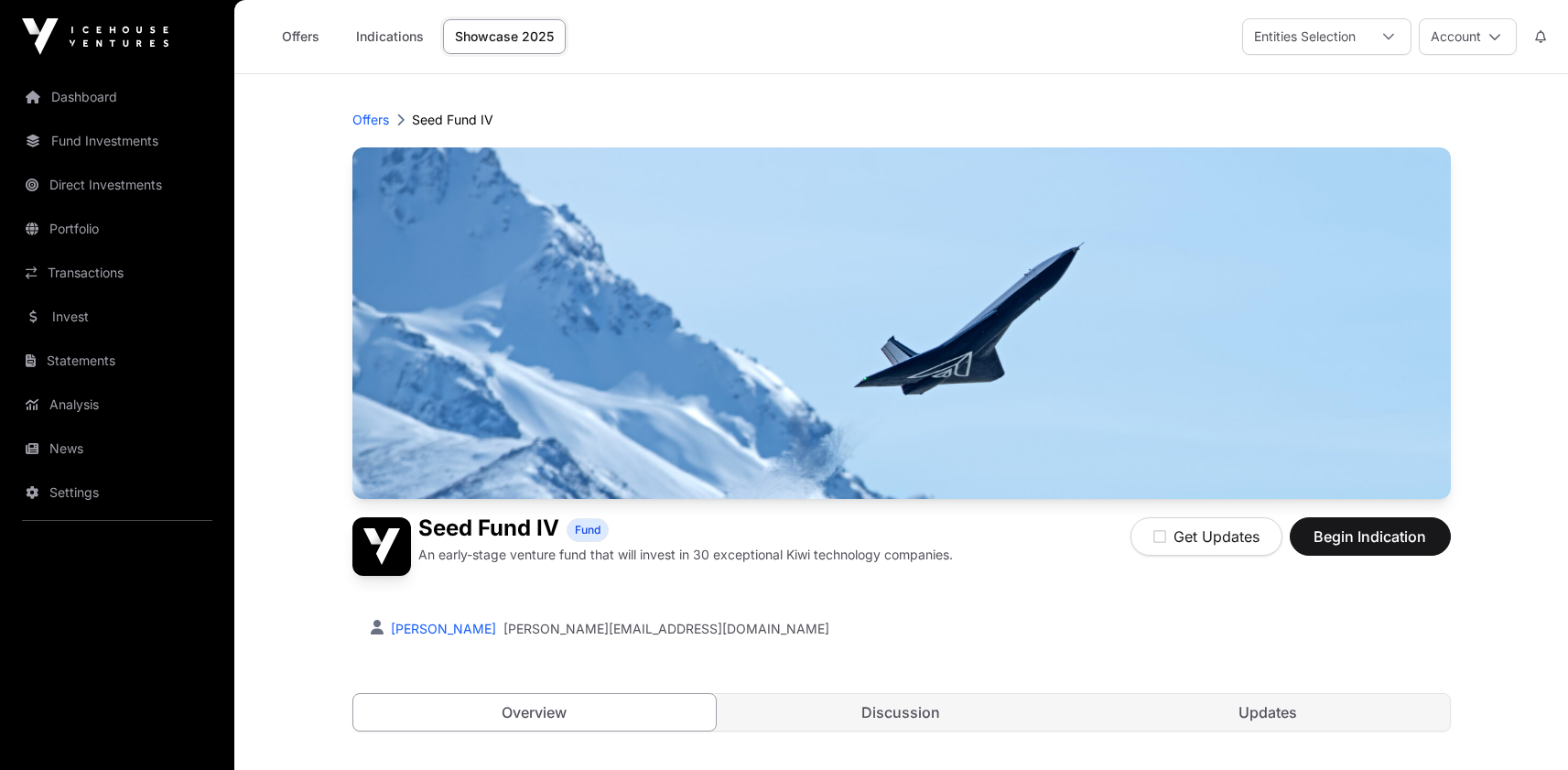
click at [566, 51] on link "Showcase 2025" at bounding box center [504, 36] width 123 height 34
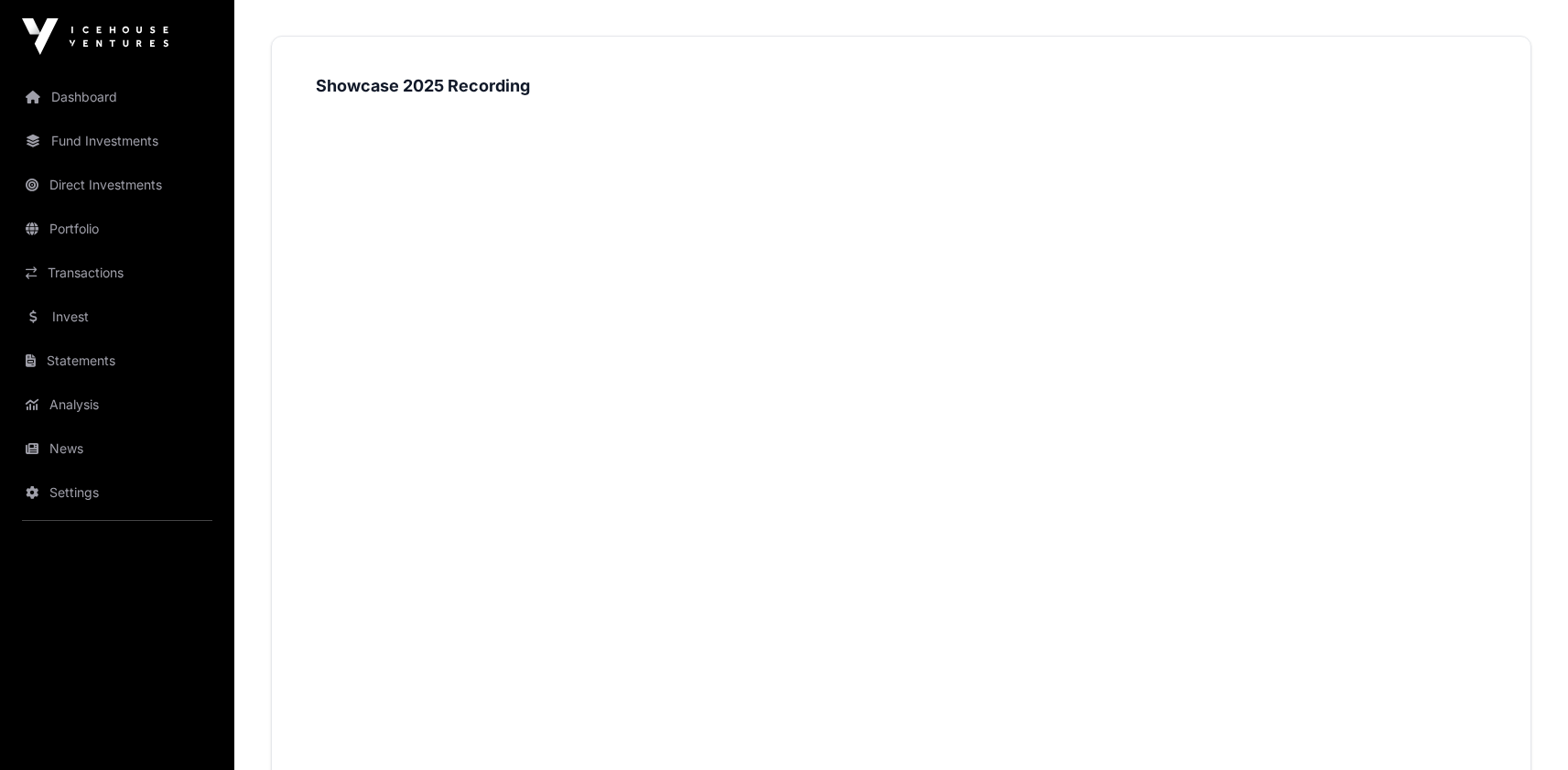
scroll to position [1642, 0]
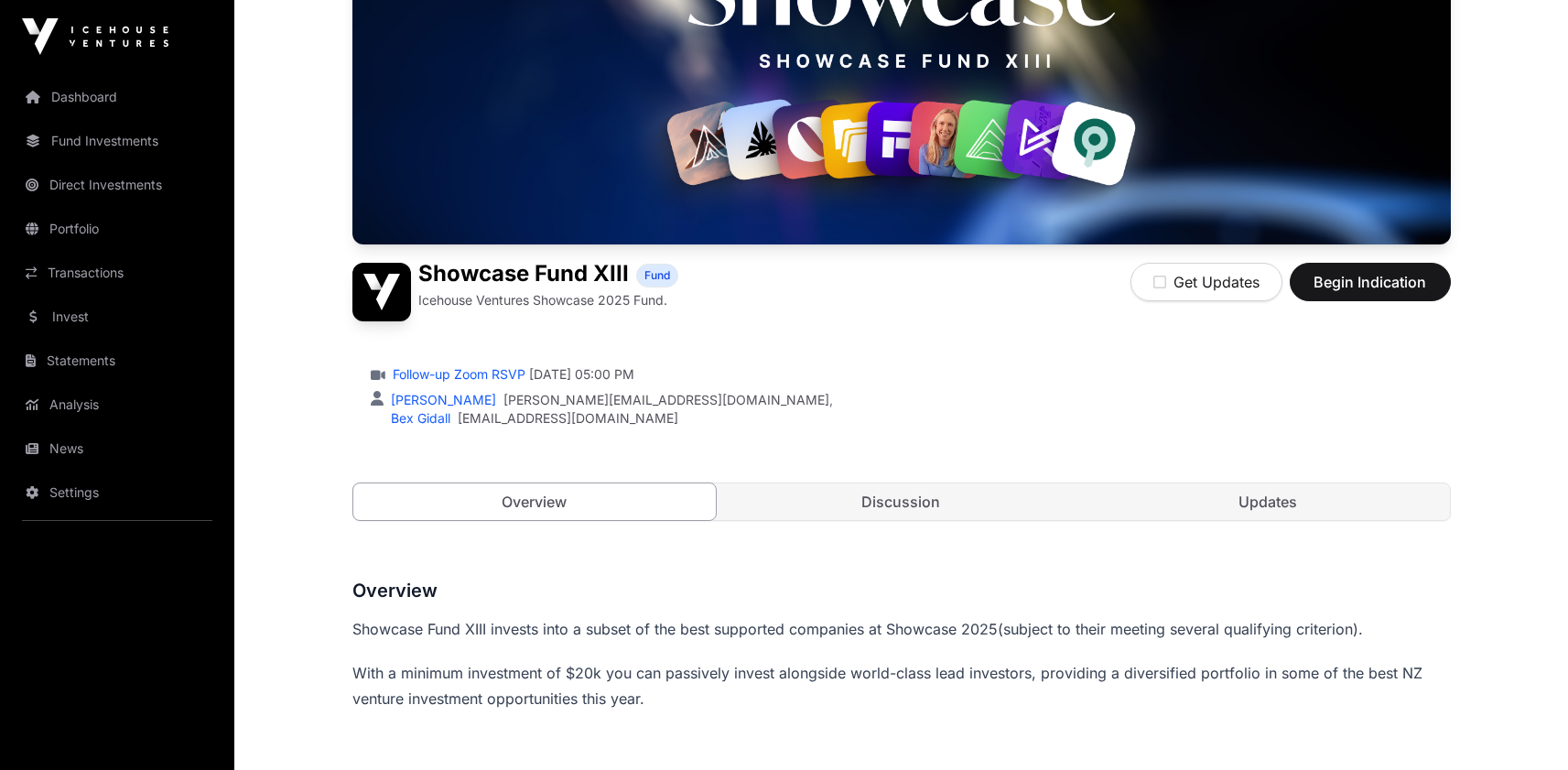
scroll to position [264, 0]
